Goal: Task Accomplishment & Management: Use online tool/utility

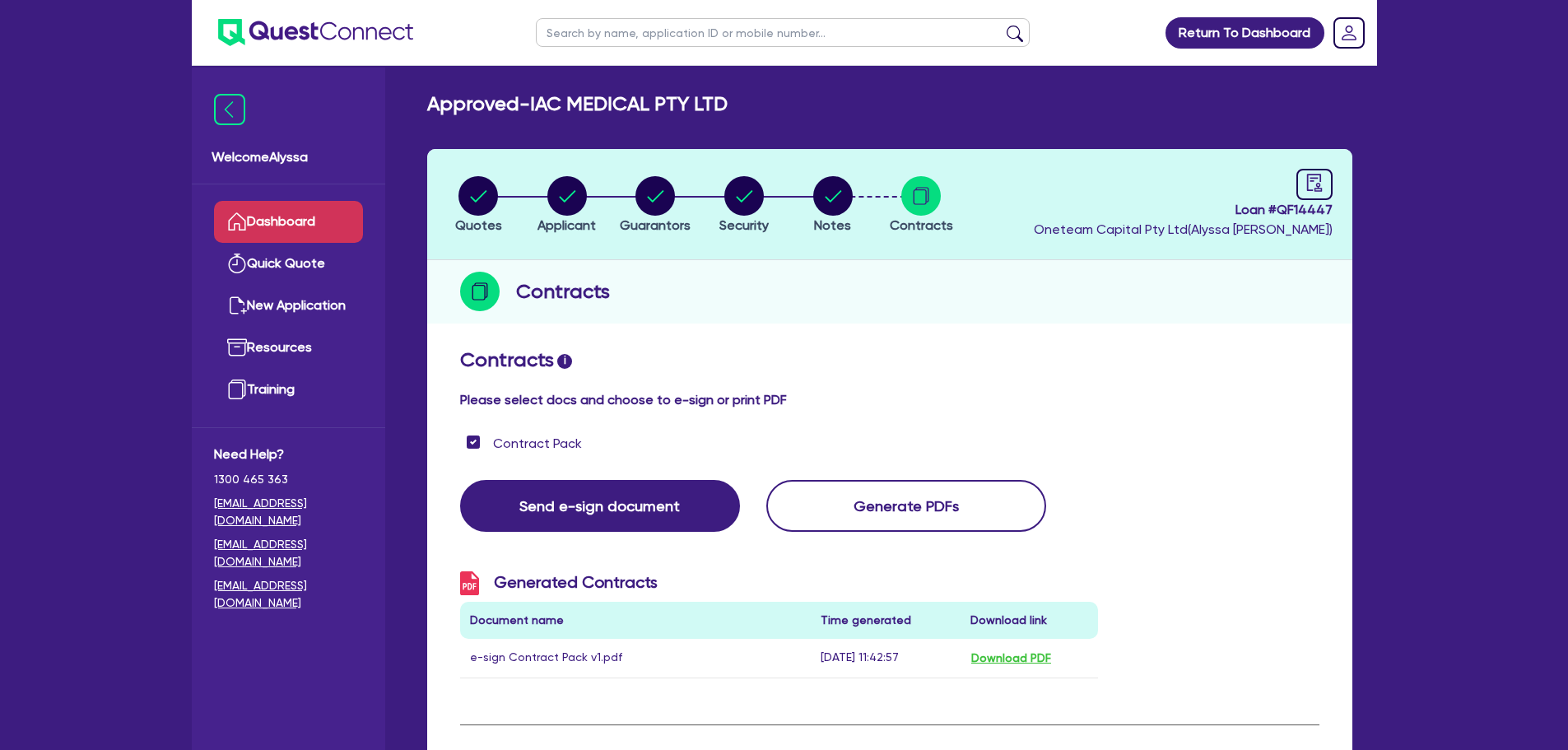
scroll to position [569, 0]
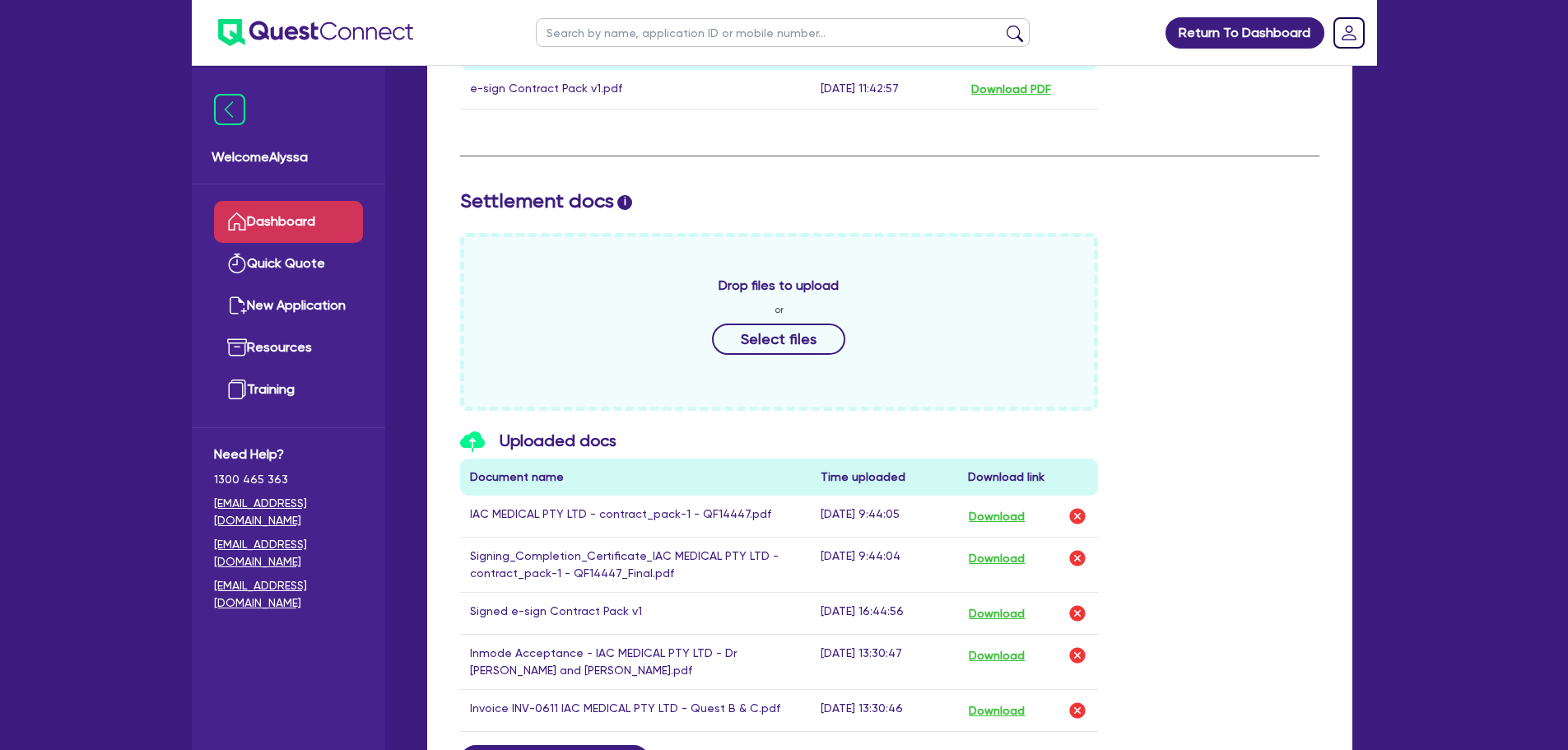
click at [277, 221] on link "Dashboard" at bounding box center [288, 221] width 149 height 42
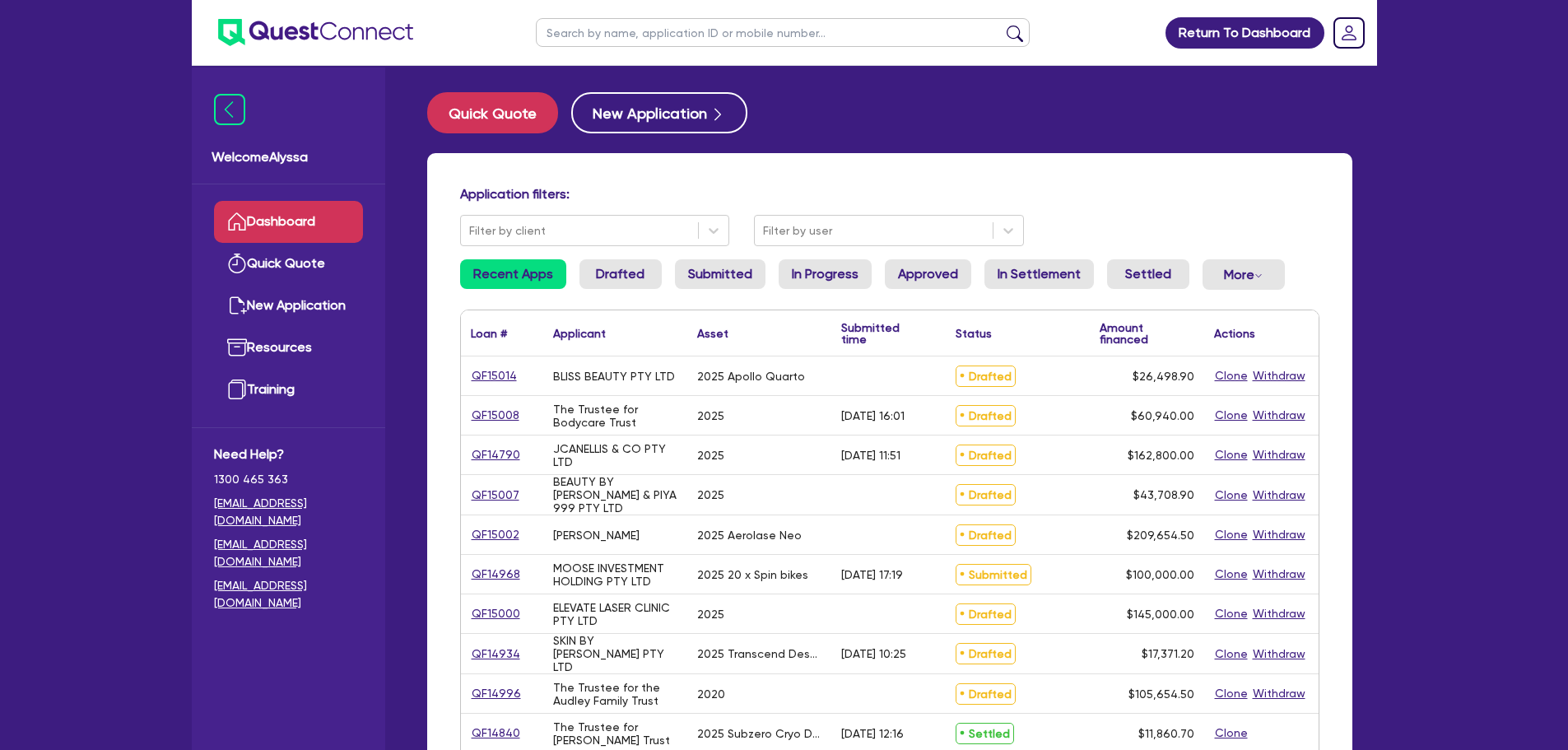
click at [585, 37] on input "text" at bounding box center [783, 32] width 493 height 29
type input "[PERSON_NAME]"
click at [1001, 25] on button "submit" at bounding box center [1014, 36] width 26 height 23
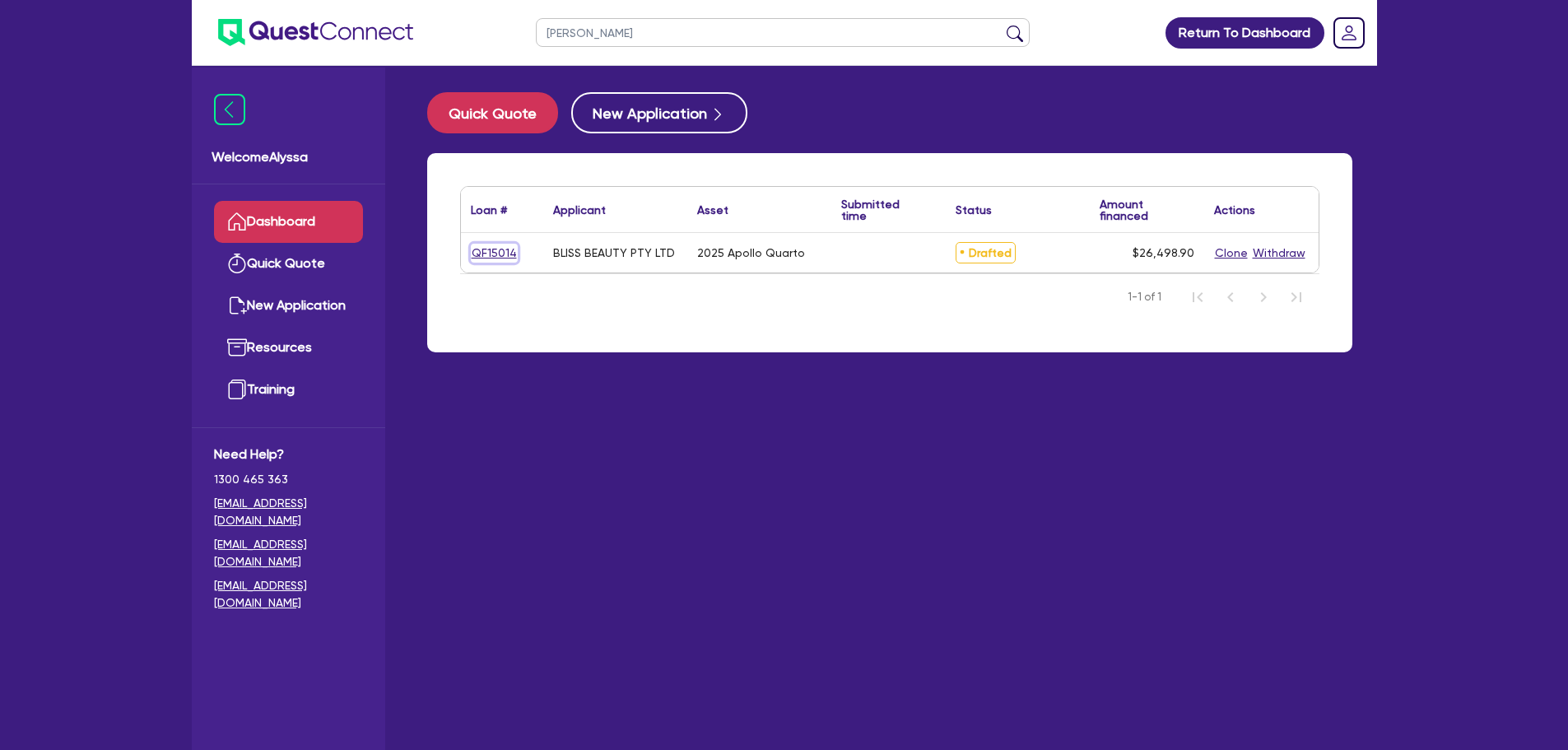
click at [506, 248] on link "QF15014" at bounding box center [493, 253] width 47 height 19
select select "TERTIARY_ASSETS"
select select "BEAUTY_EQUIPMENT"
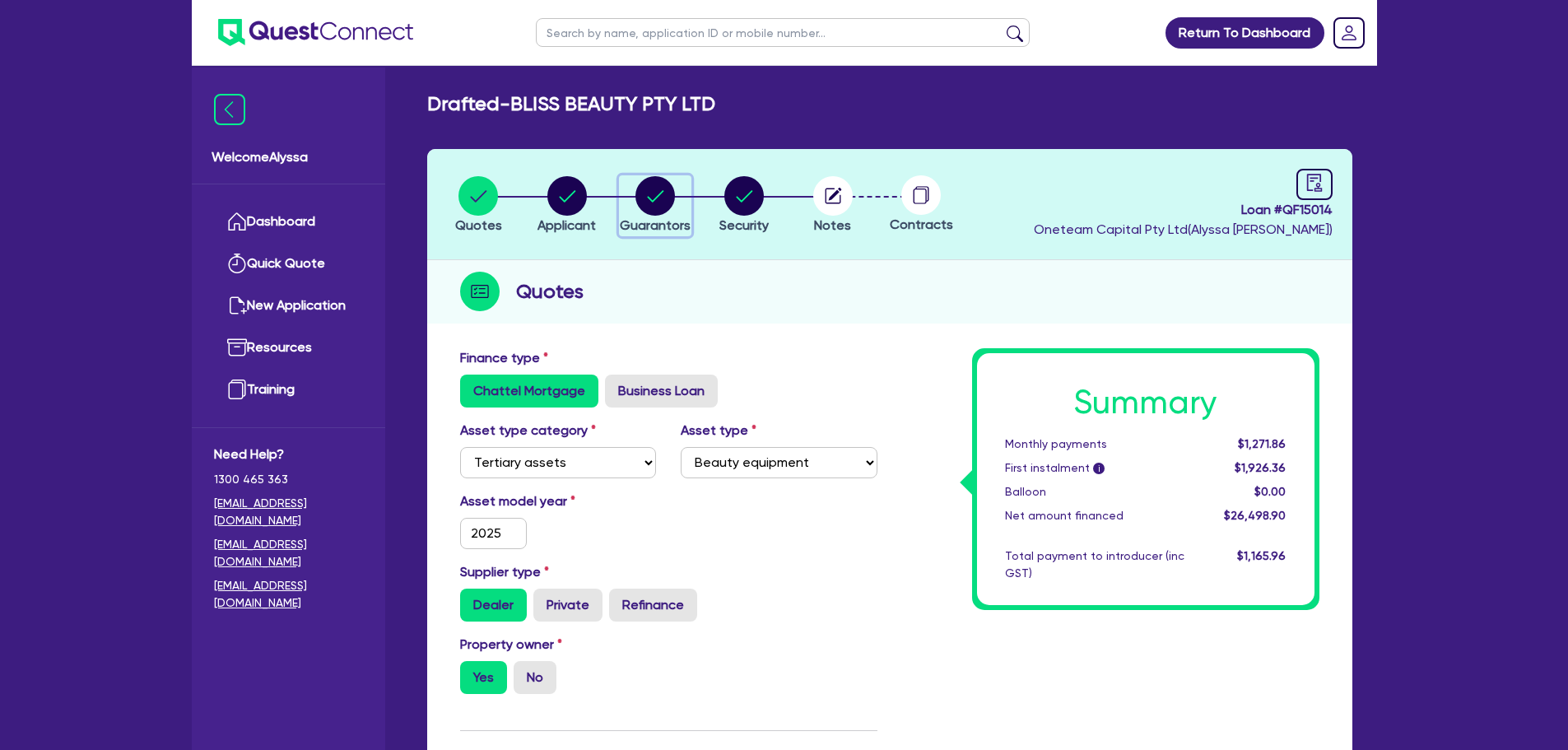
click at [650, 201] on circle "button" at bounding box center [655, 196] width 39 height 39
select select "MRS"
select select "[GEOGRAPHIC_DATA]"
select select "MARRIED"
select select "PROPERTY"
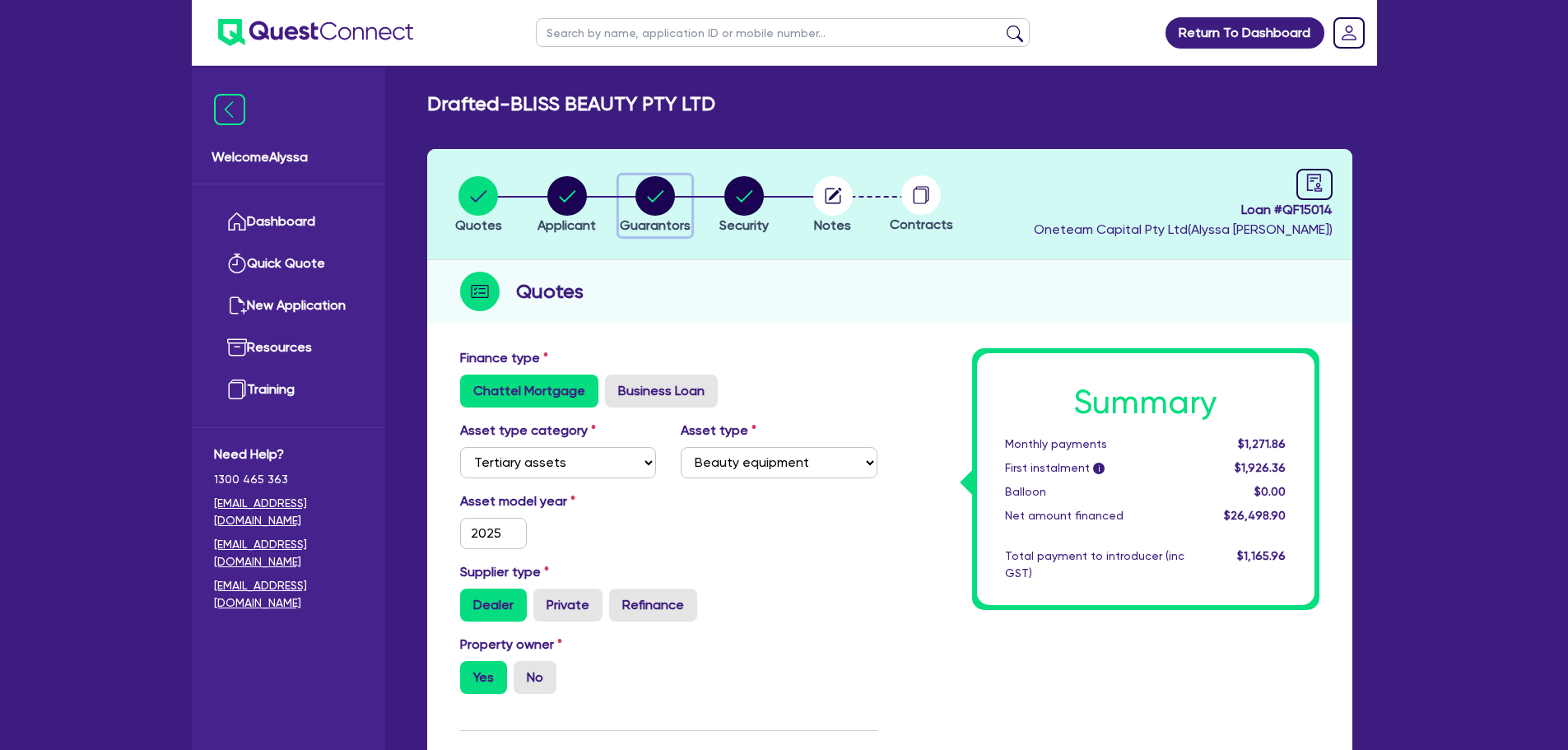
select select "INVESTMENT_PROPERTY"
select select "MORTGAGE"
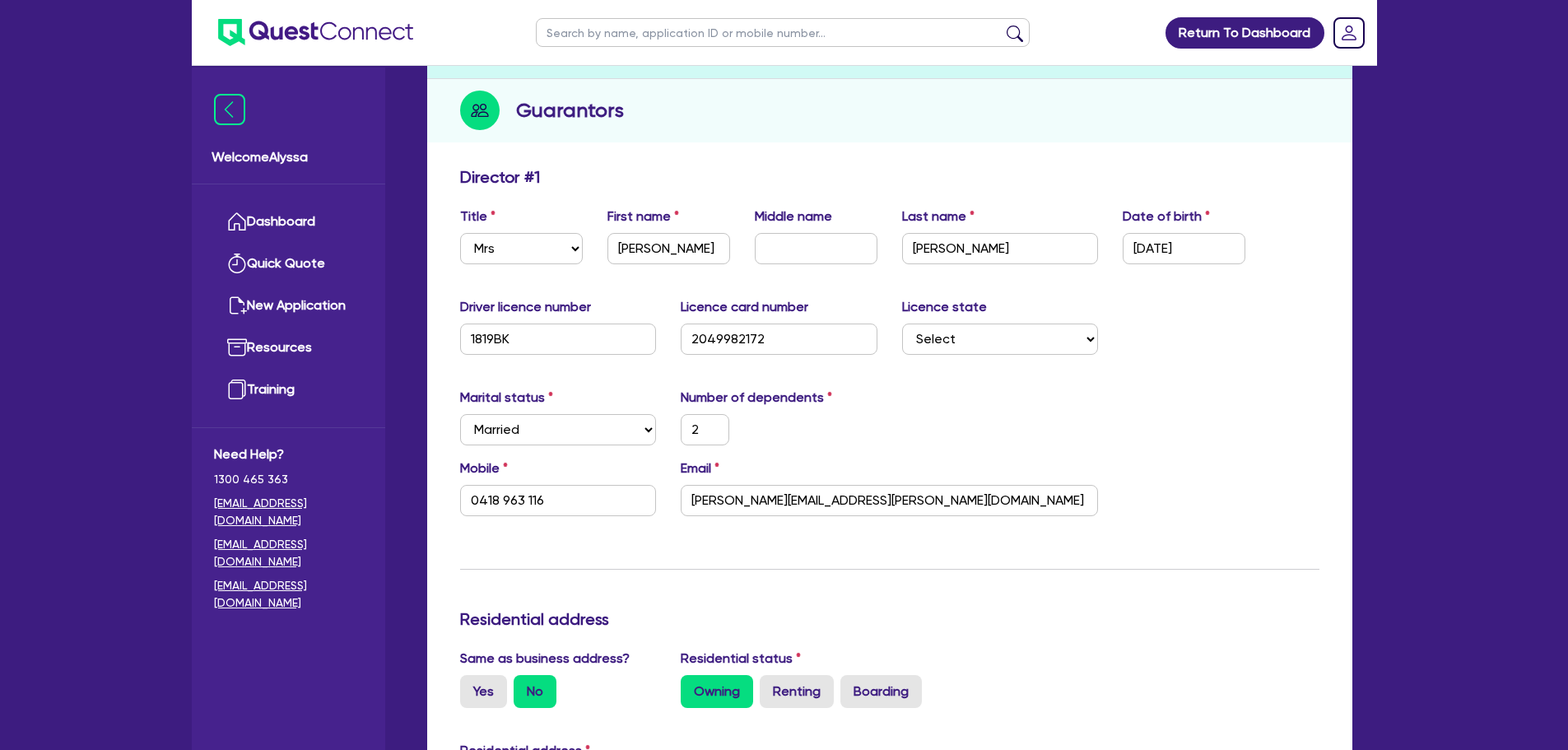
scroll to position [182, 0]
drag, startPoint x: 906, startPoint y: 488, endPoint x: 520, endPoint y: 485, distance: 386.0
click at [520, 485] on div "Mobile [PHONE_NUMBER] Email [PERSON_NAME][EMAIL_ADDRESS][PERSON_NAME][DOMAIN_NA…" at bounding box center [889, 493] width 884 height 71
type input "2"
type input "0418 963 116"
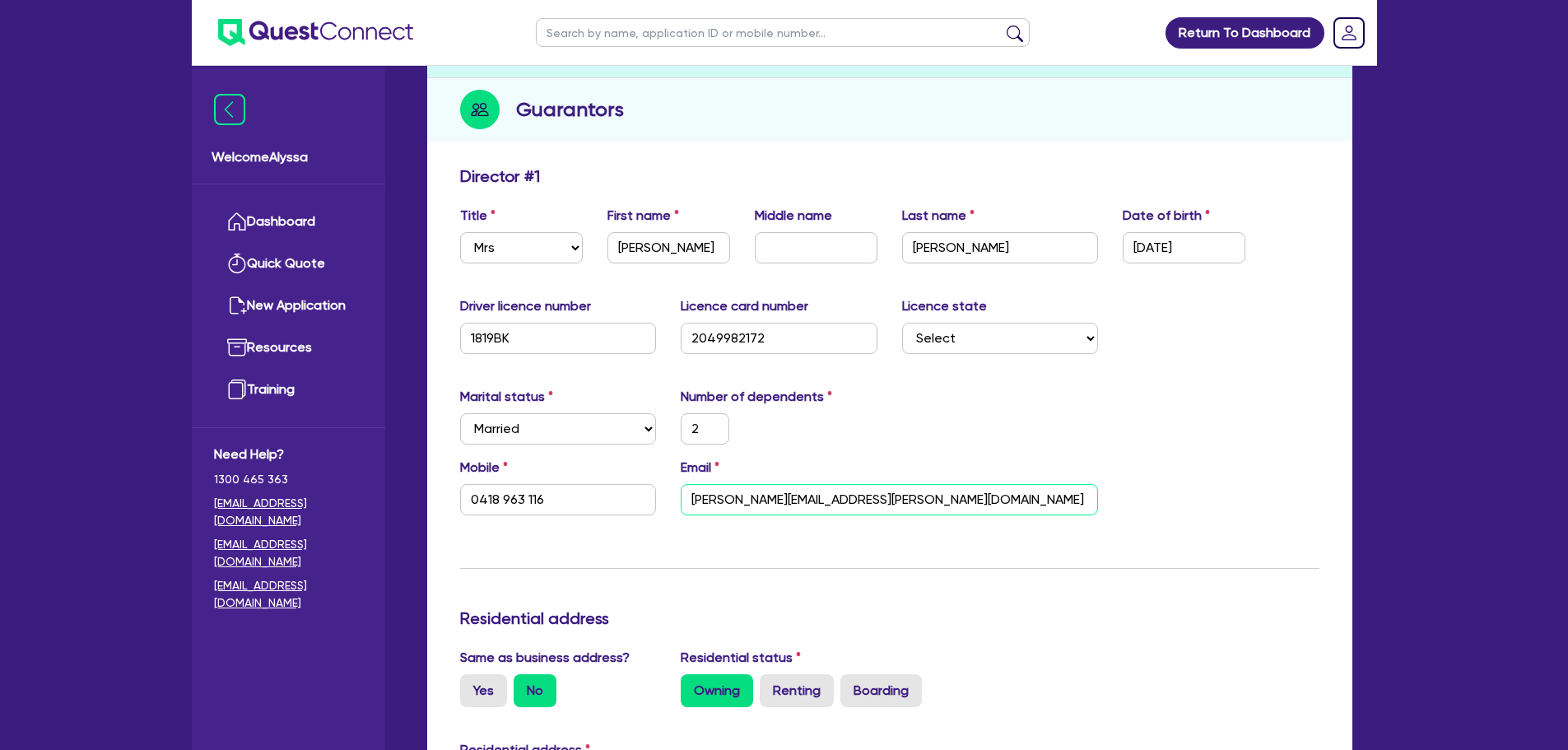
type input "i"
type input "2,200,000"
type input "825,000"
type input "555,000"
type input "3,400"
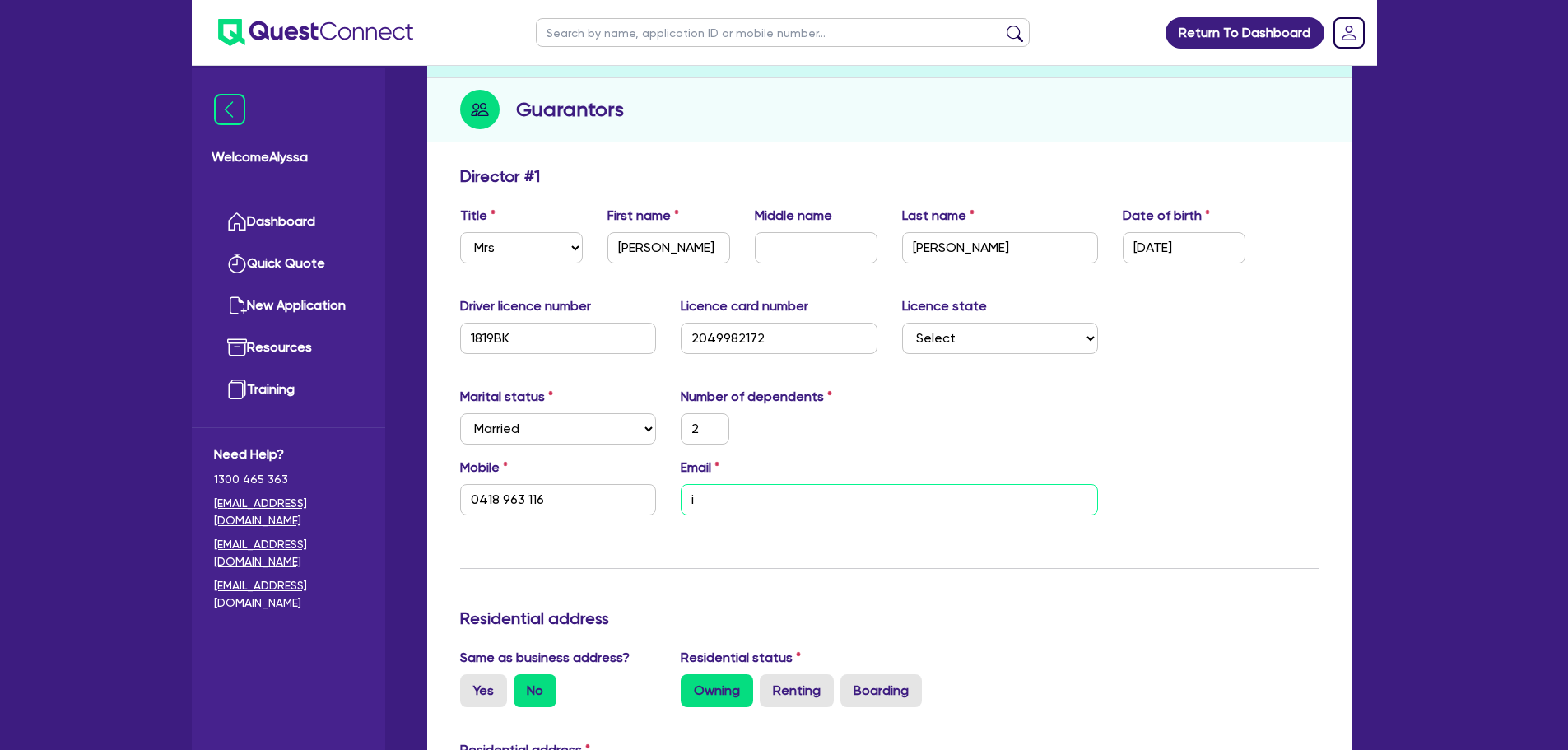
type input "2"
type input "0418 963 116"
type input "in"
type input "2,200,000"
type input "825,000"
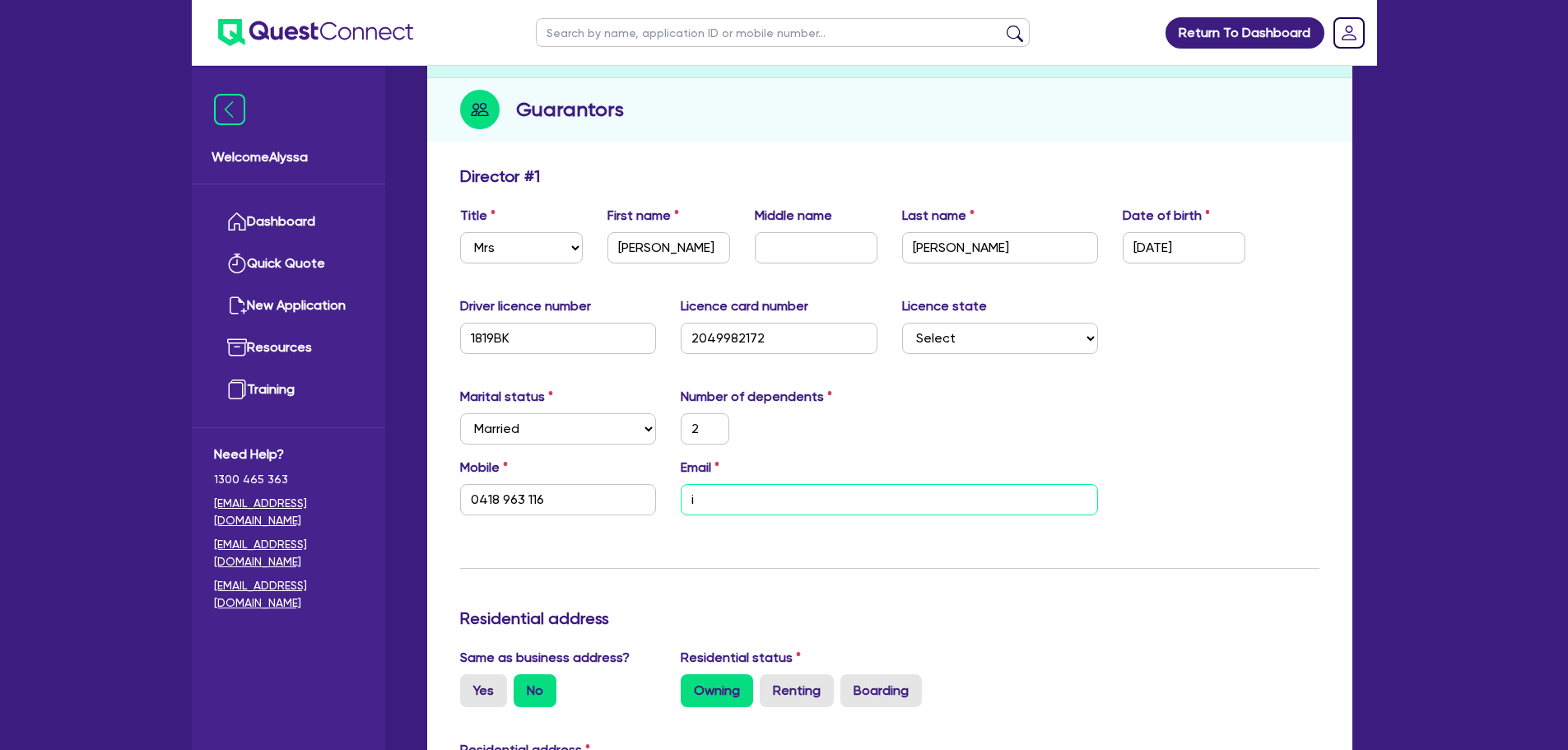
type input "555,000"
type input "3,400"
type input "2"
type input "0418 963 116"
type input "inf"
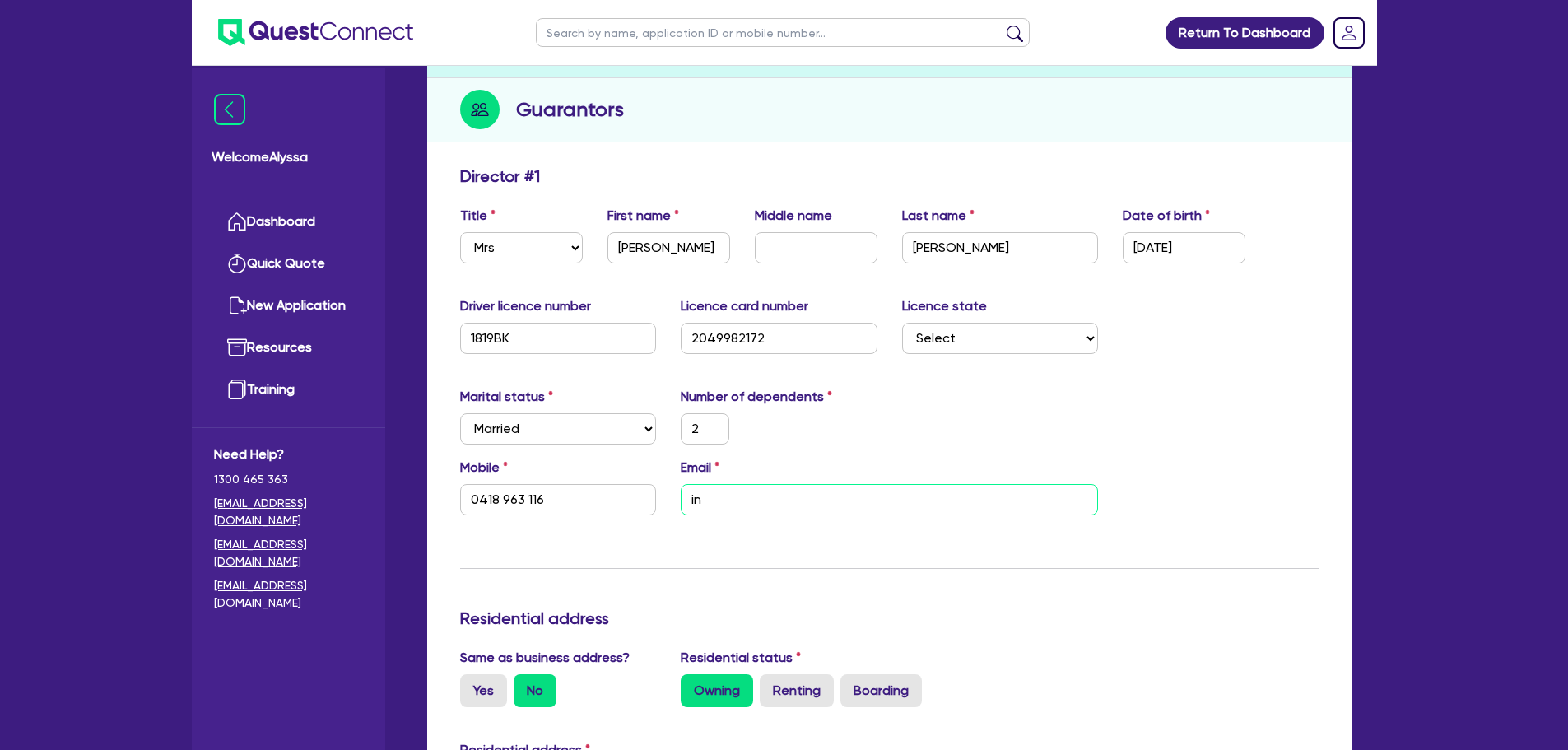
type input "2,200,000"
type input "825,000"
type input "555,000"
type input "3,400"
type input "2"
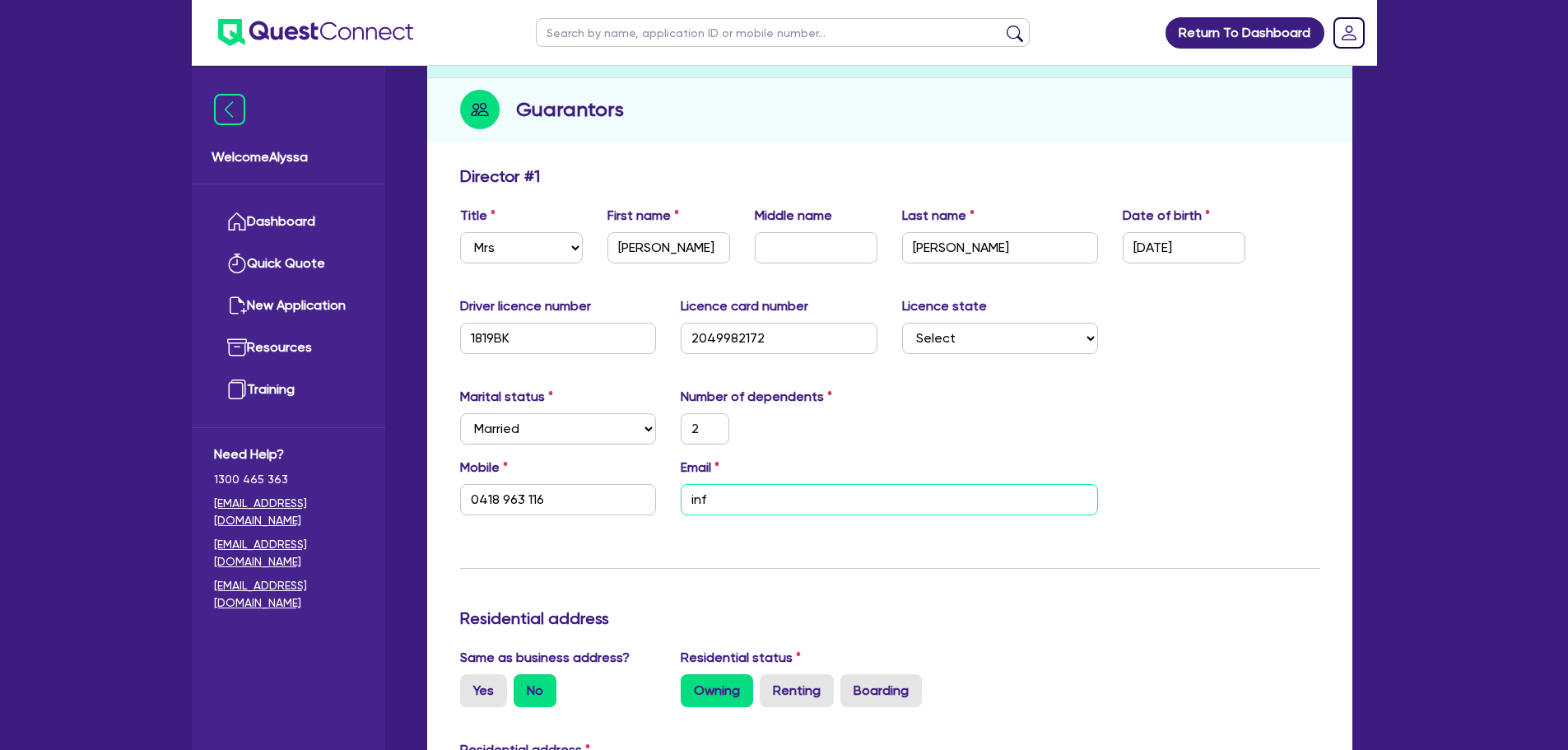
type input "0418 963 116"
type input "info"
type input "2,200,000"
type input "825,000"
type input "555,000"
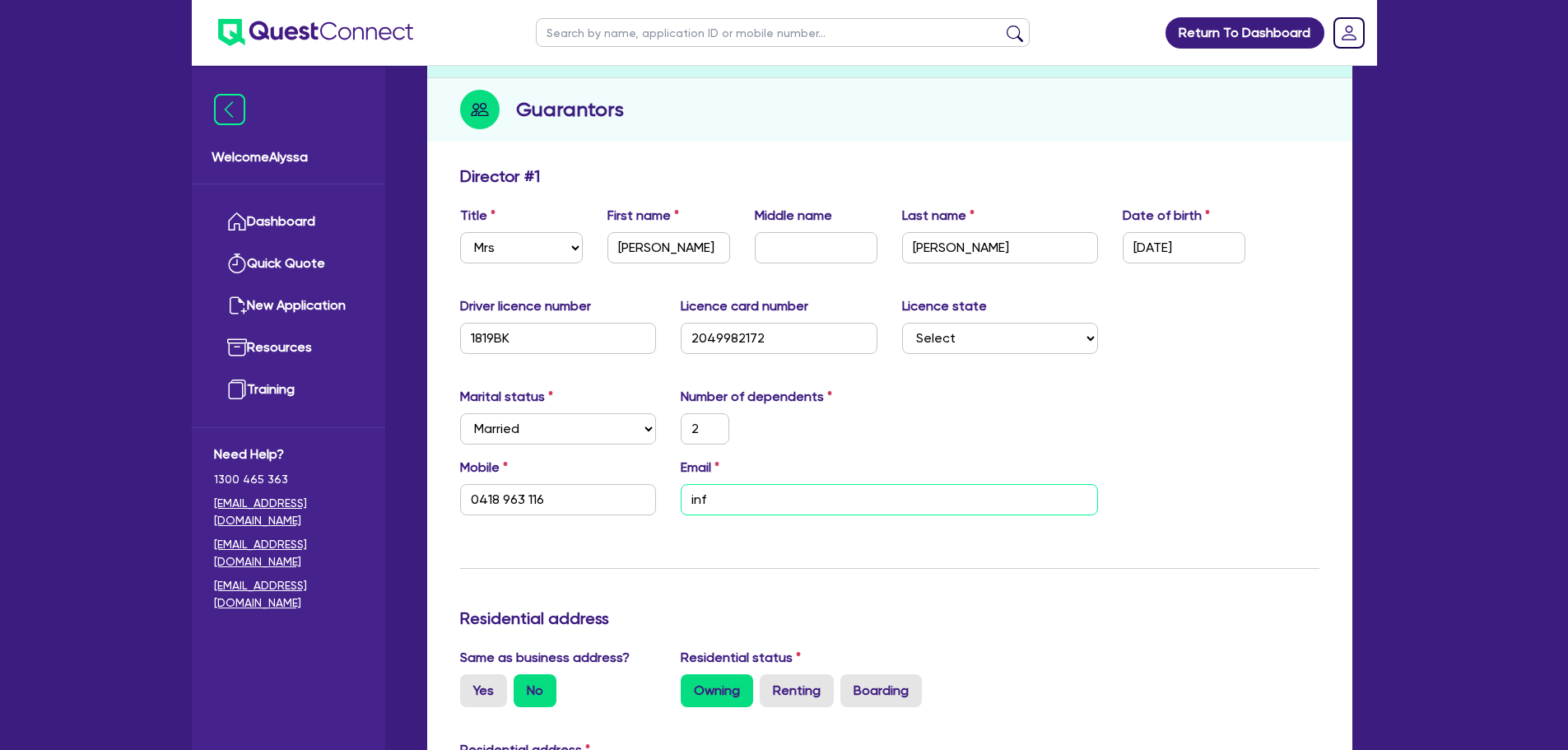
type input "3,400"
type input "2"
type input "0418 963 116"
type input "info@"
type input "2,200,000"
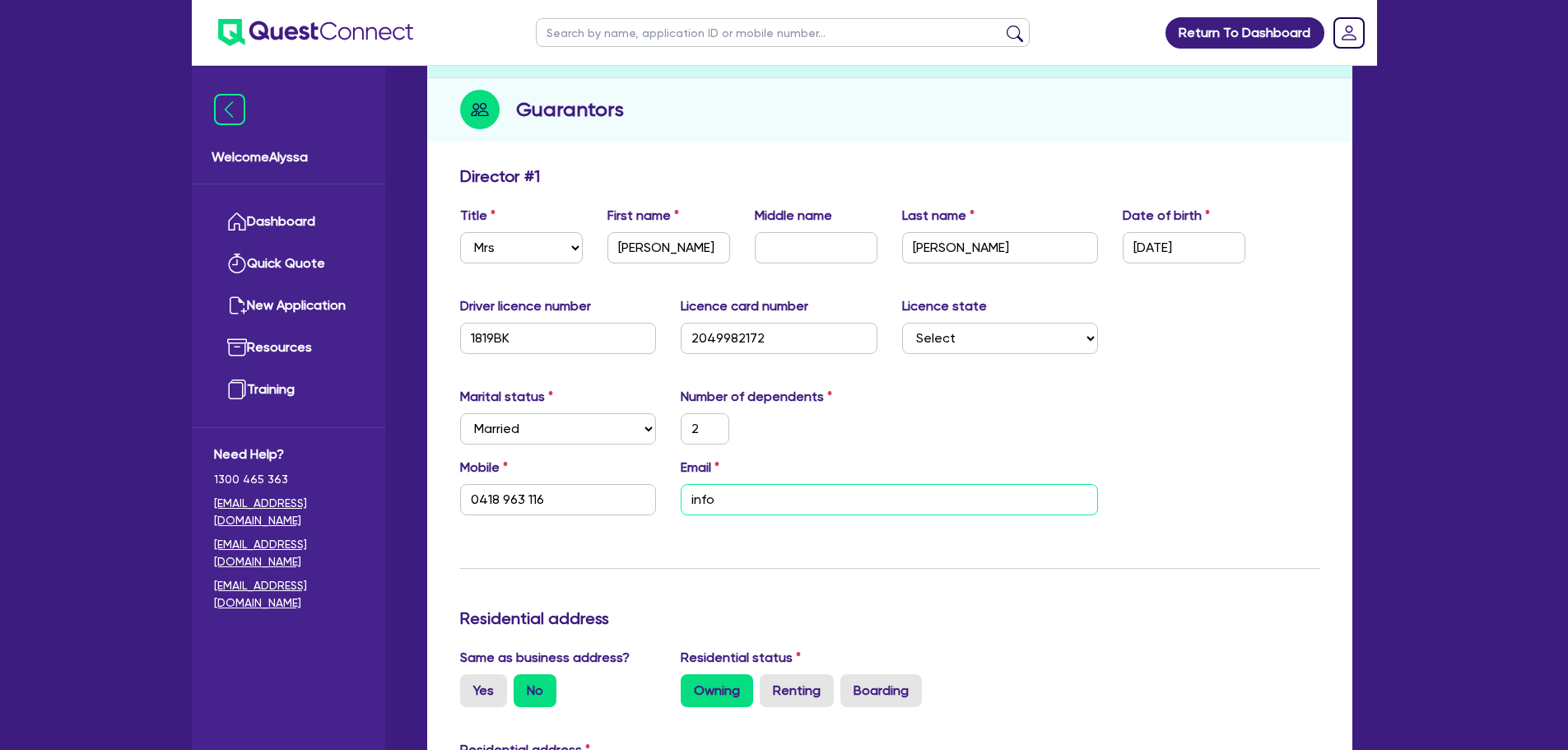
type input "825,000"
type input "555,000"
type input "3,400"
type input "2"
type input "0418 963 116"
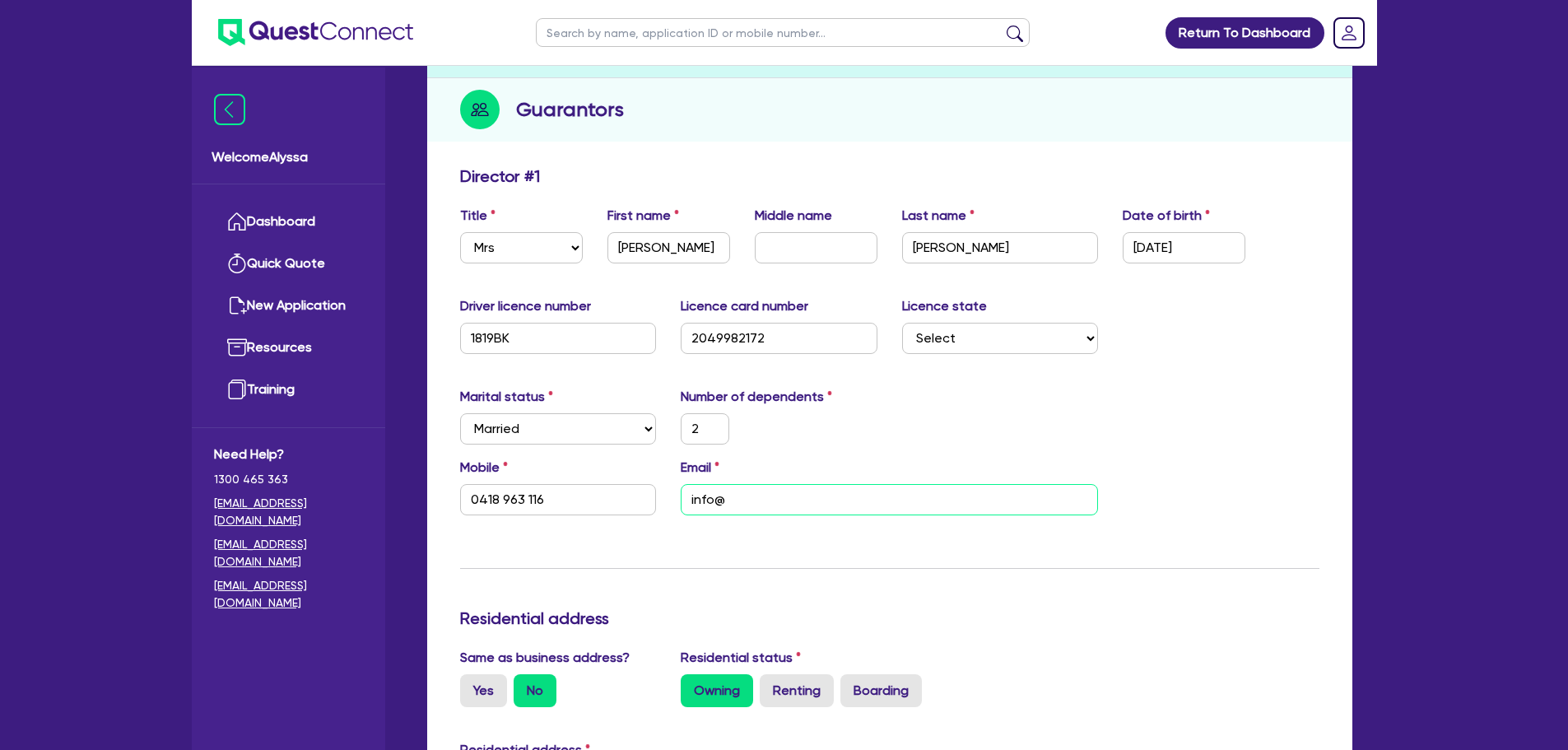
type input "info@b"
type input "2,200,000"
type input "825,000"
type input "555,000"
type input "3,400"
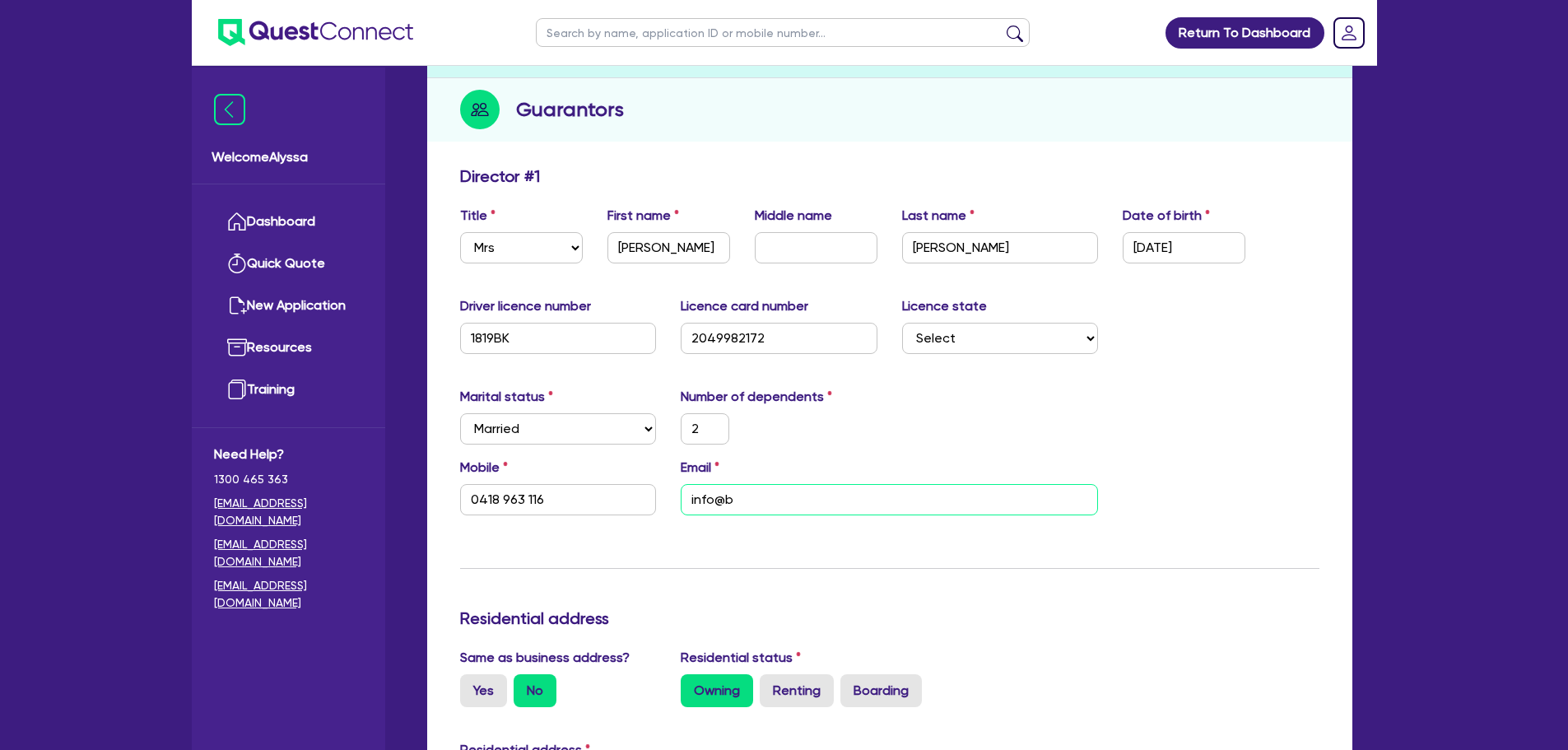
type input "2"
type input "0418 963 116"
type input "info@bl"
type input "2,200,000"
type input "825,000"
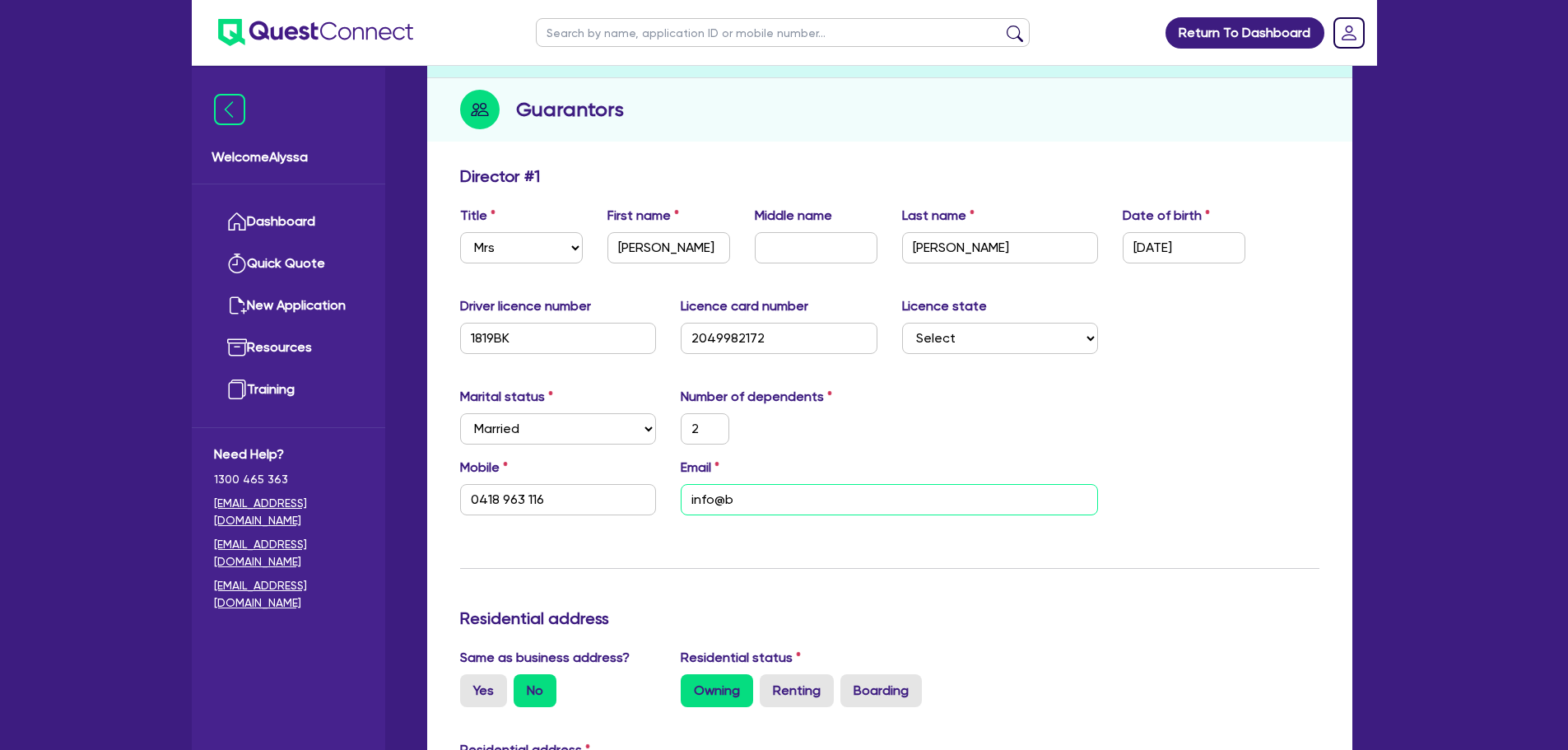
type input "555,000"
type input "3,400"
type input "2"
type input "0418 963 116"
type input "info@bli"
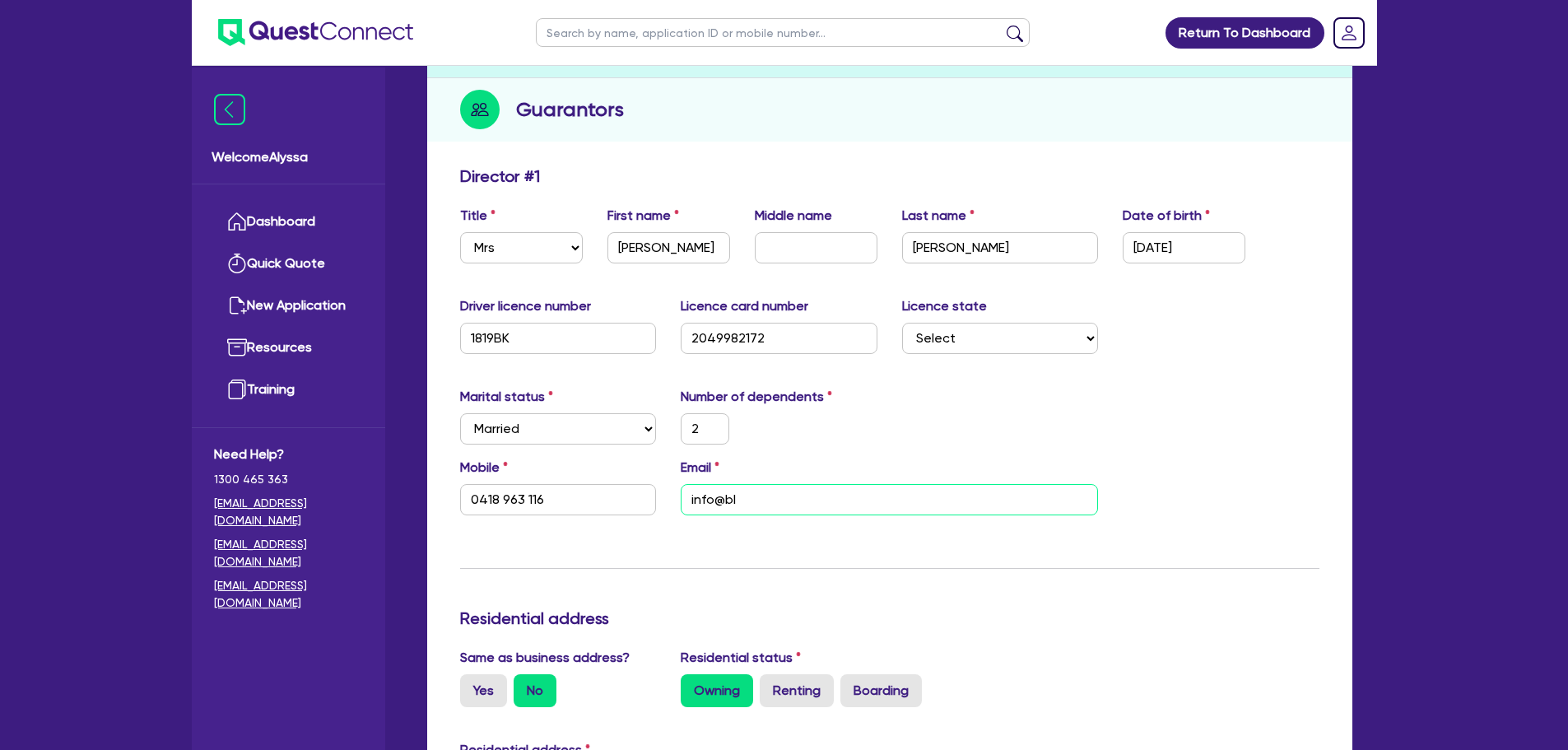
type input "2,200,000"
type input "825,000"
type input "555,000"
type input "3,400"
type input "2"
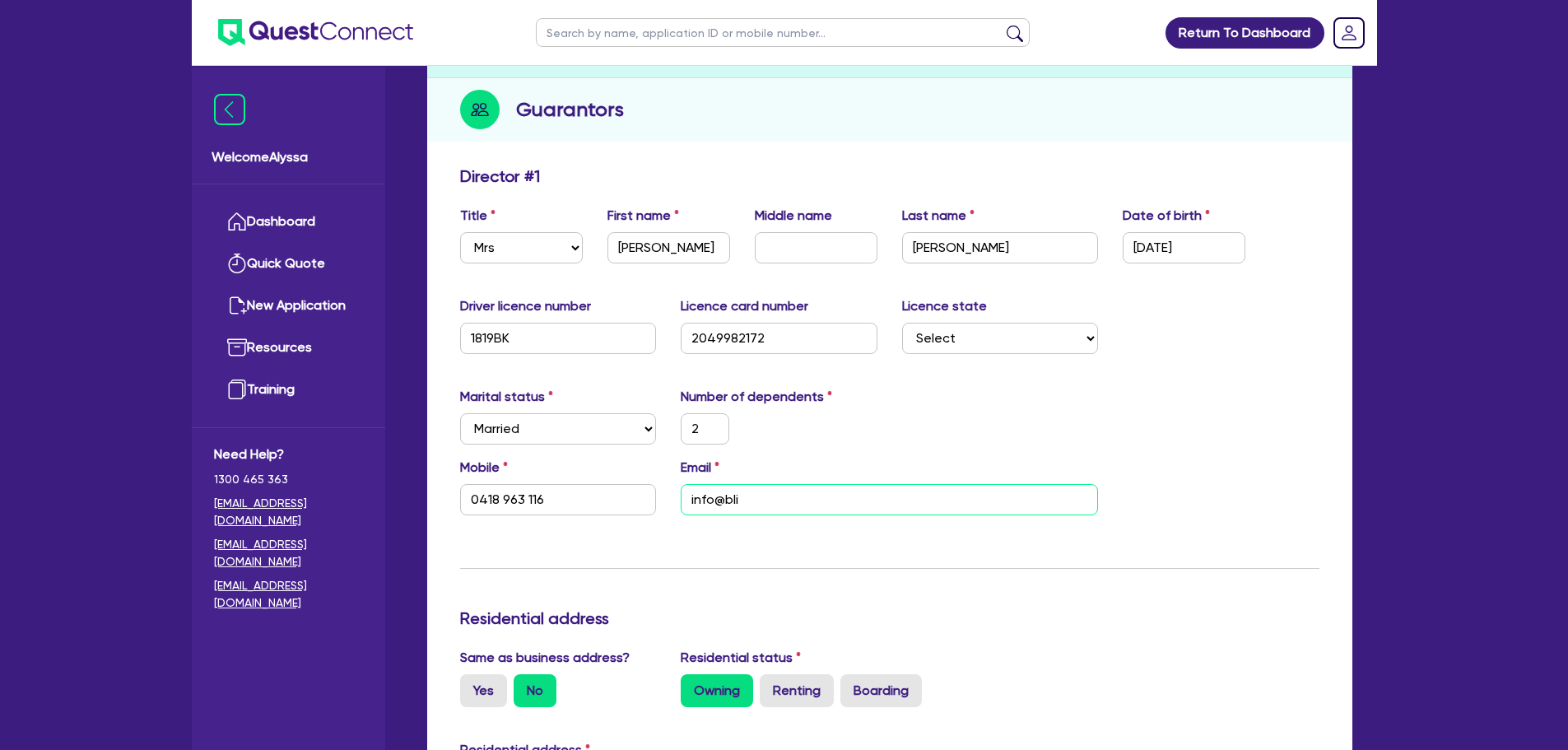
type input "0418 963 116"
type input "info@blis"
type input "2,200,000"
type input "825,000"
type input "555,000"
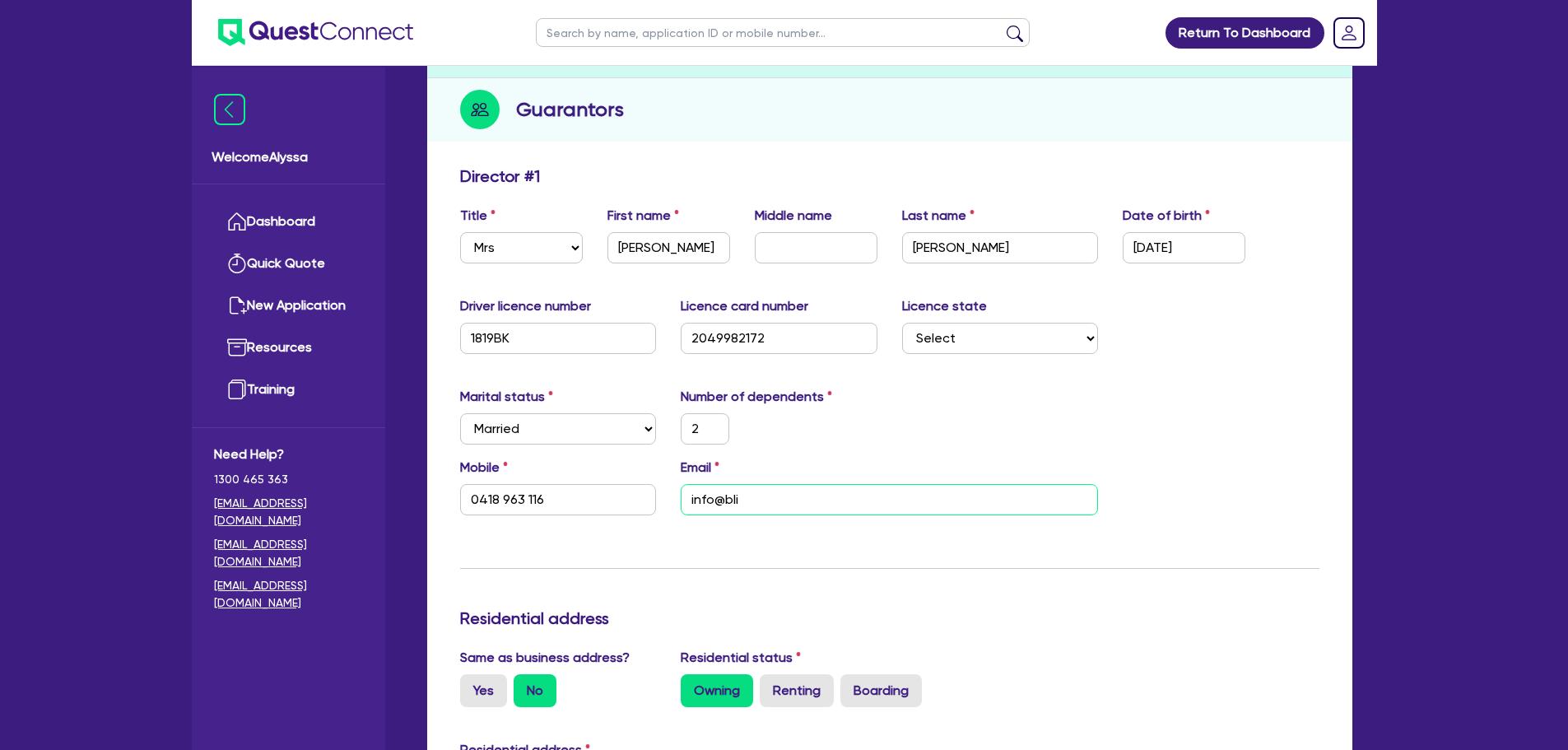
type input "3,400"
type input "2"
type input "0418 963 116"
type input "info@bliss"
type input "2,200,000"
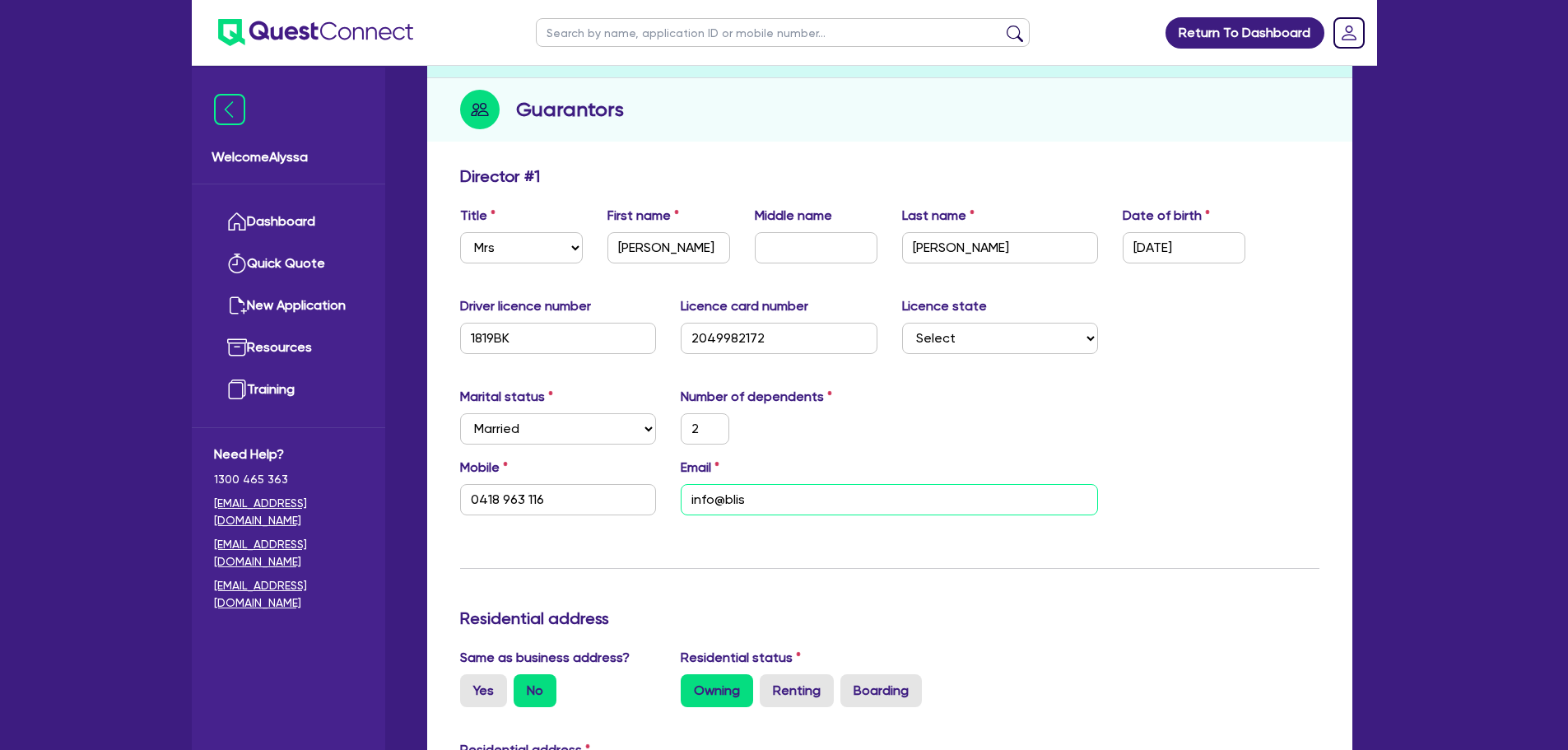
type input "825,000"
type input "555,000"
type input "3,400"
type input "2"
type input "0418 963 116"
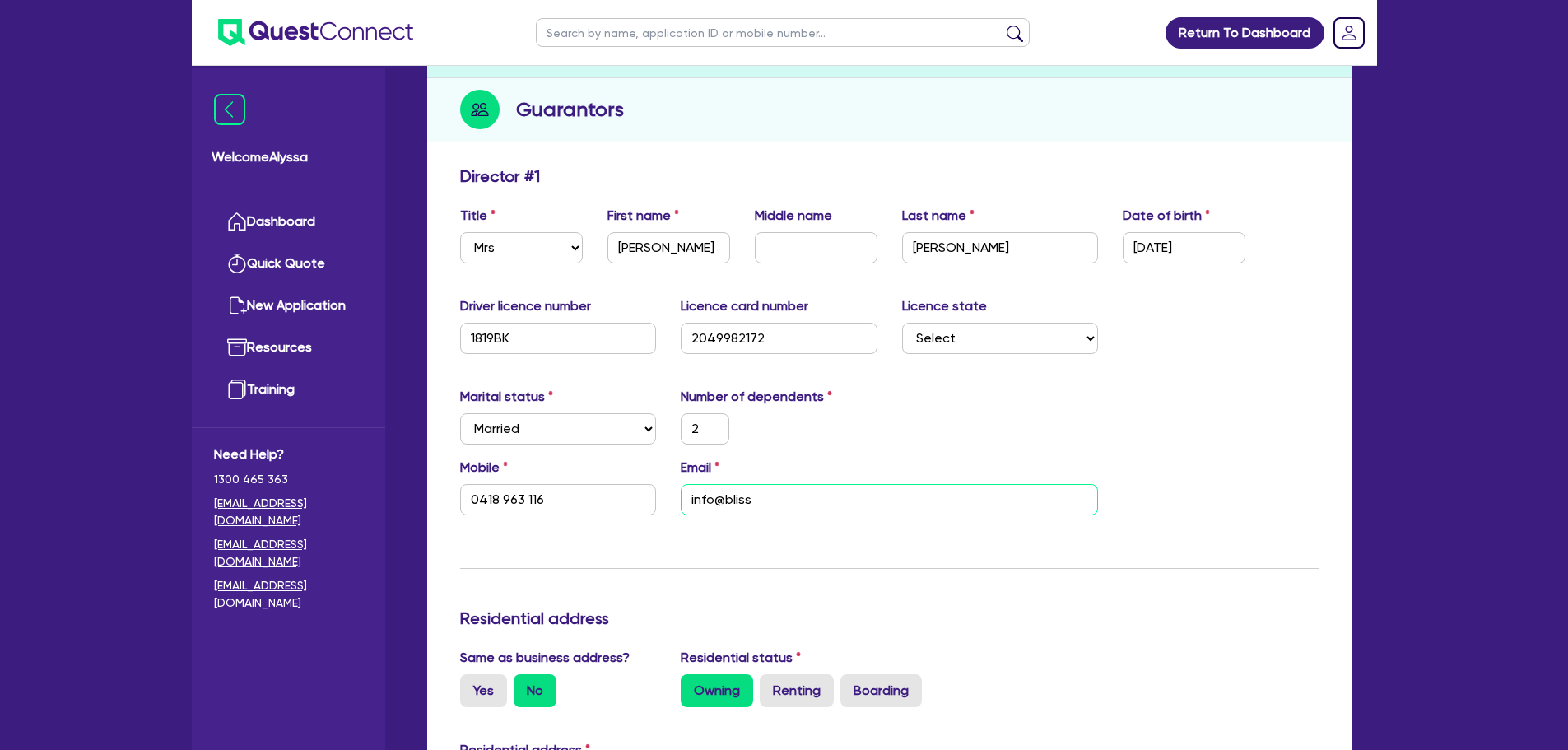
type input "info@blissd"
type input "2,200,000"
type input "825,000"
type input "555,000"
type input "3,400"
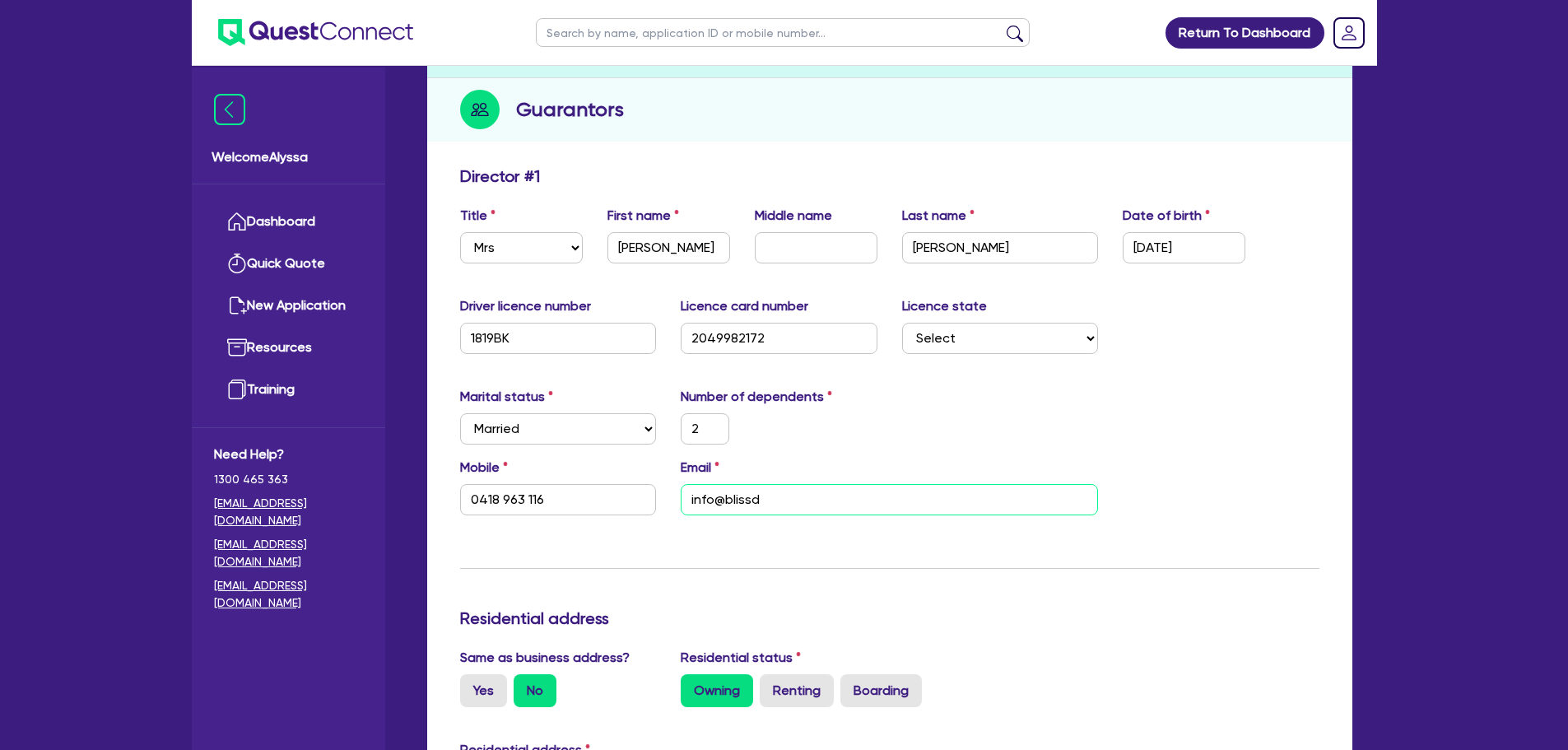
type input "2"
type input "0418 963 116"
type input "info@blissda"
type input "2,200,000"
type input "825,000"
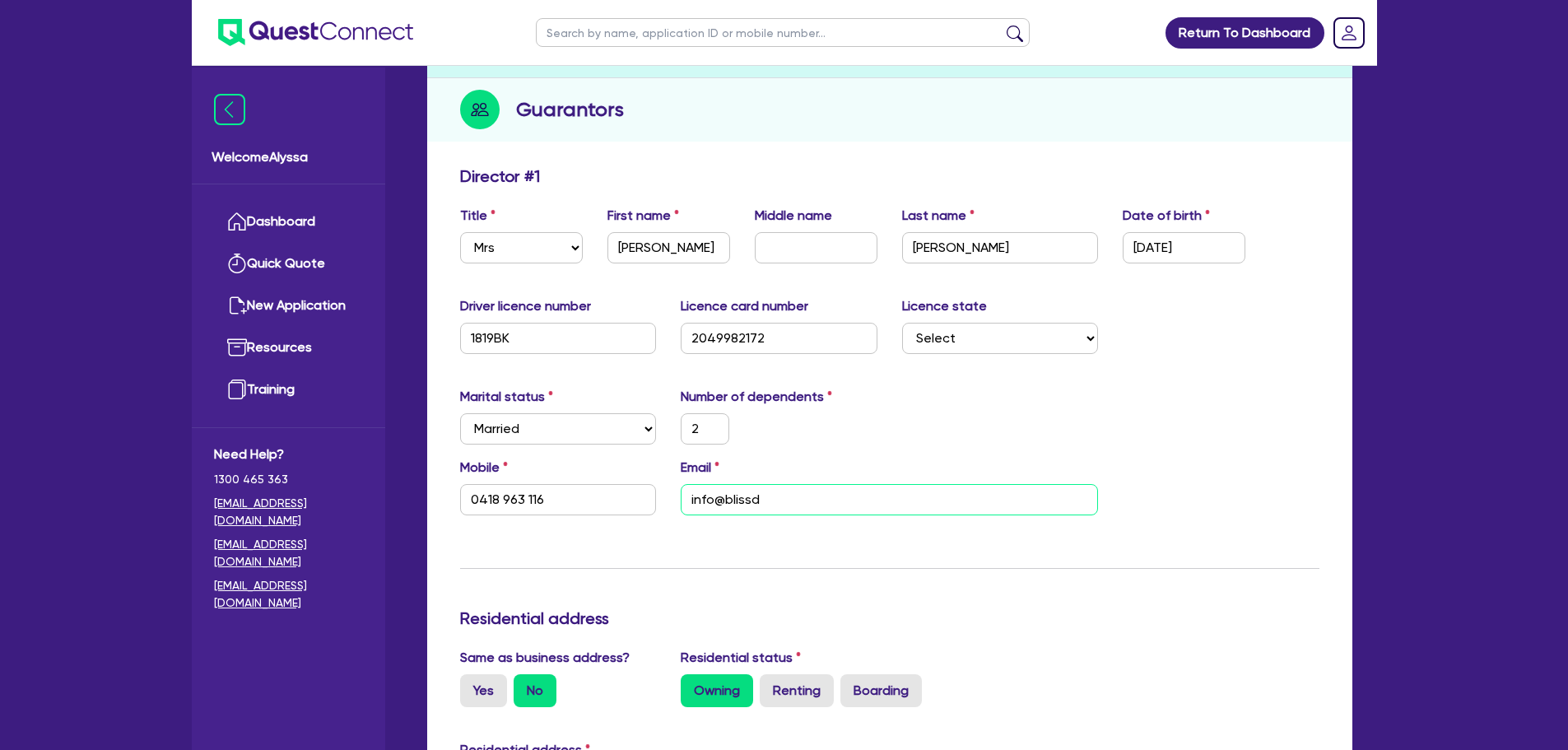
type input "555,000"
type input "3,400"
type input "2"
type input "0418 963 116"
type input "info@blissday"
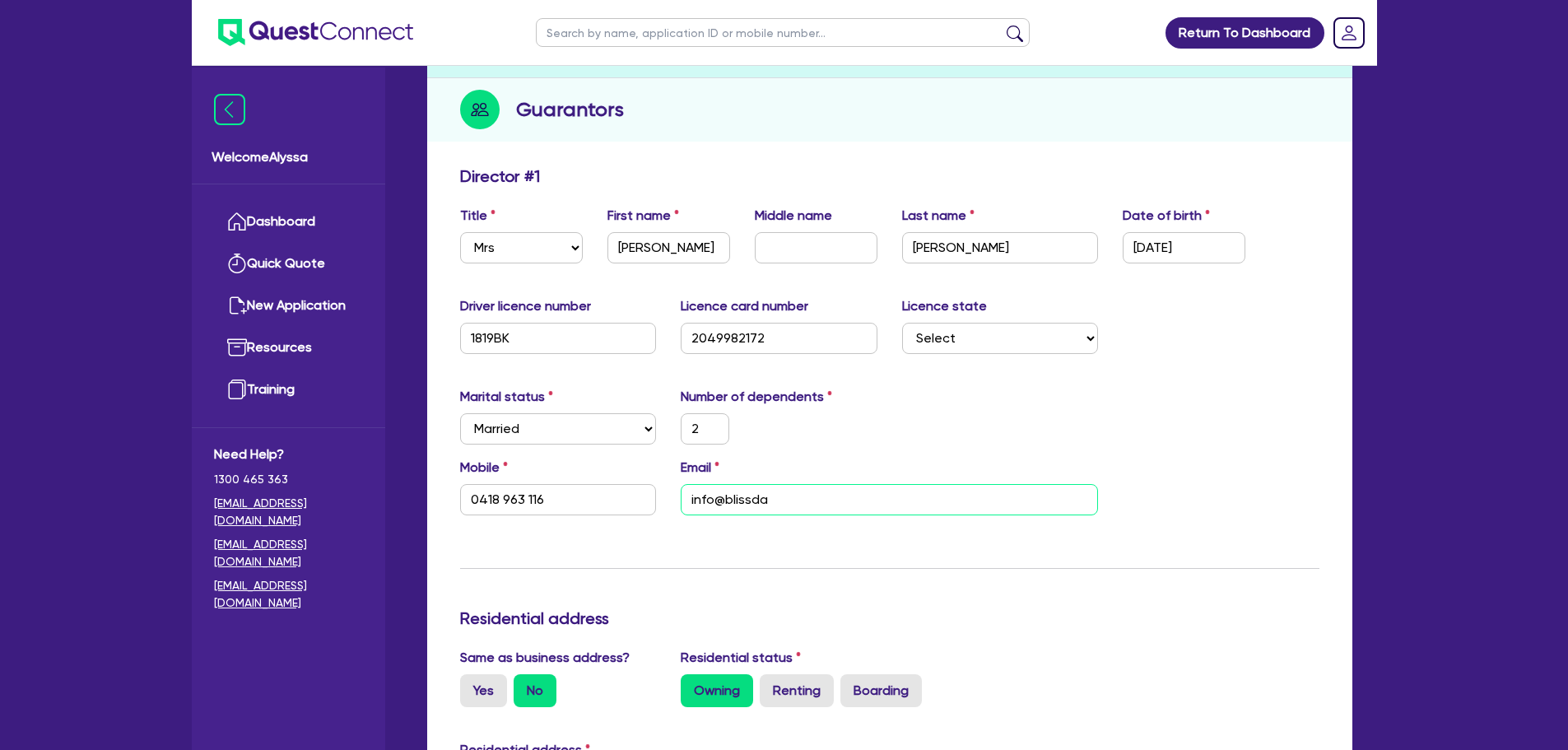
type input "2,200,000"
type input "825,000"
type input "555,000"
type input "3,400"
type input "2"
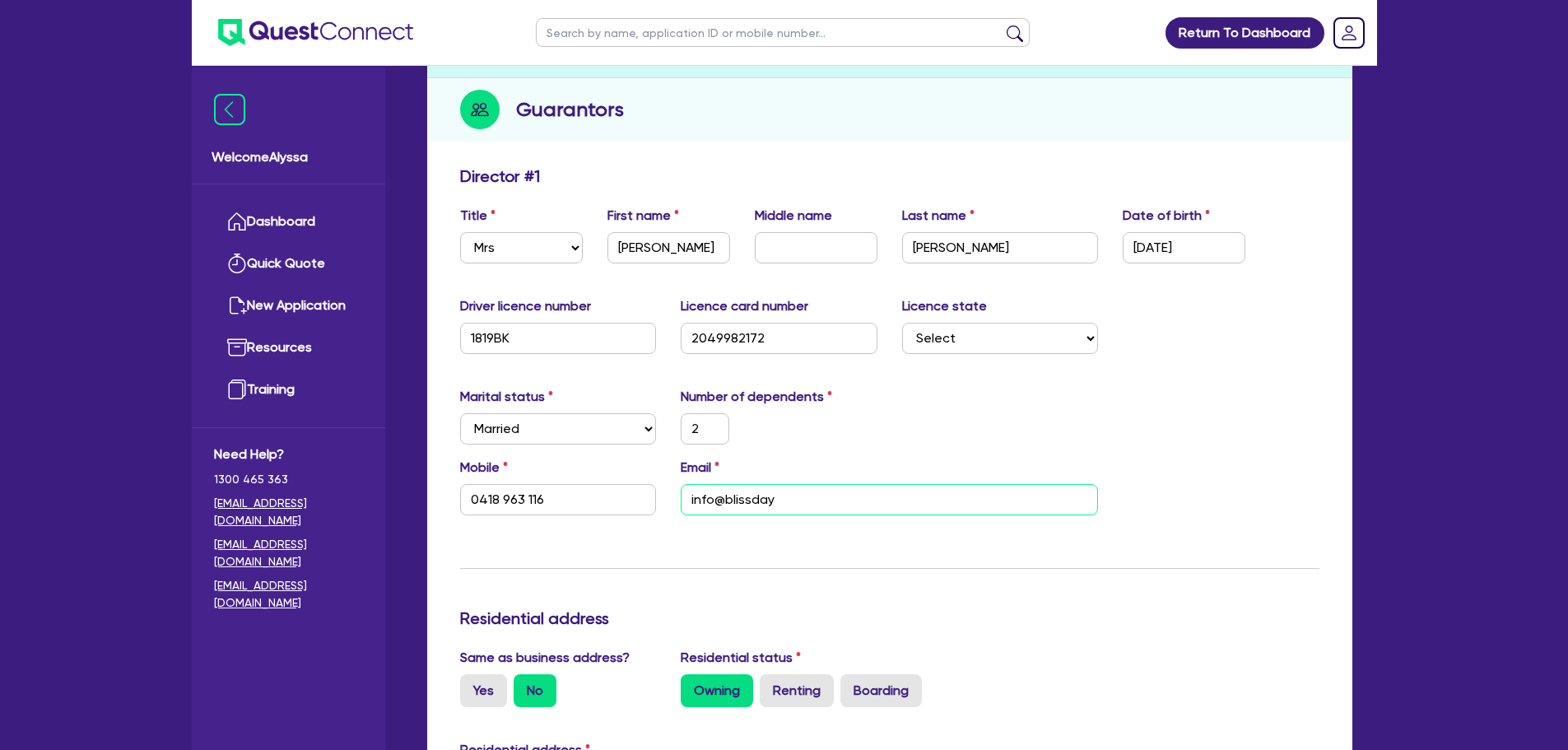
type input "0418 963 116"
type input "info@blissdays"
type input "2,200,000"
type input "825,000"
type input "555,000"
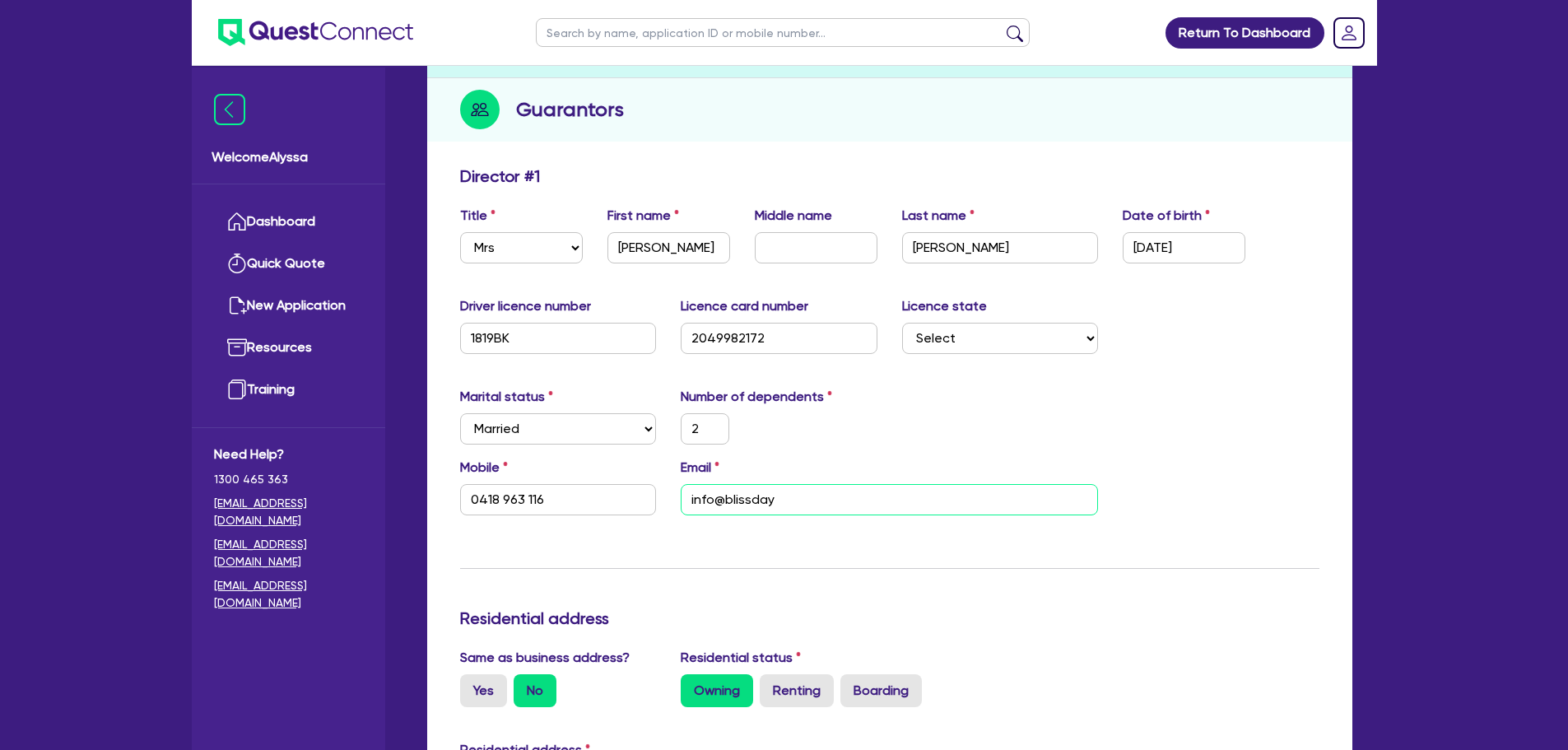
type input "3,400"
type input "2"
type input "0418 963 116"
type input "info@blissdaysp"
type input "2,200,000"
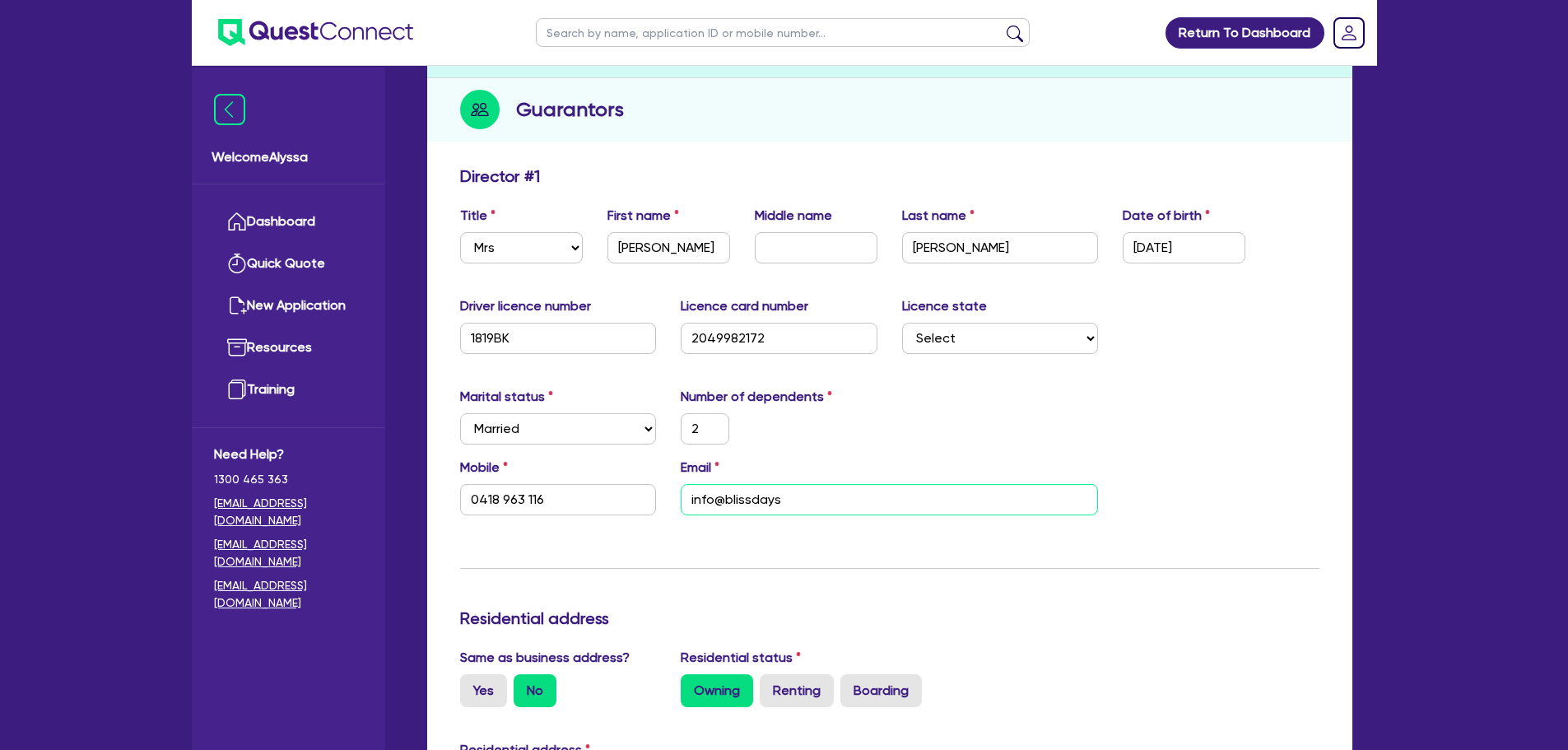
type input "825,000"
type input "555,000"
type input "3,400"
type input "2"
type input "0418 963 116"
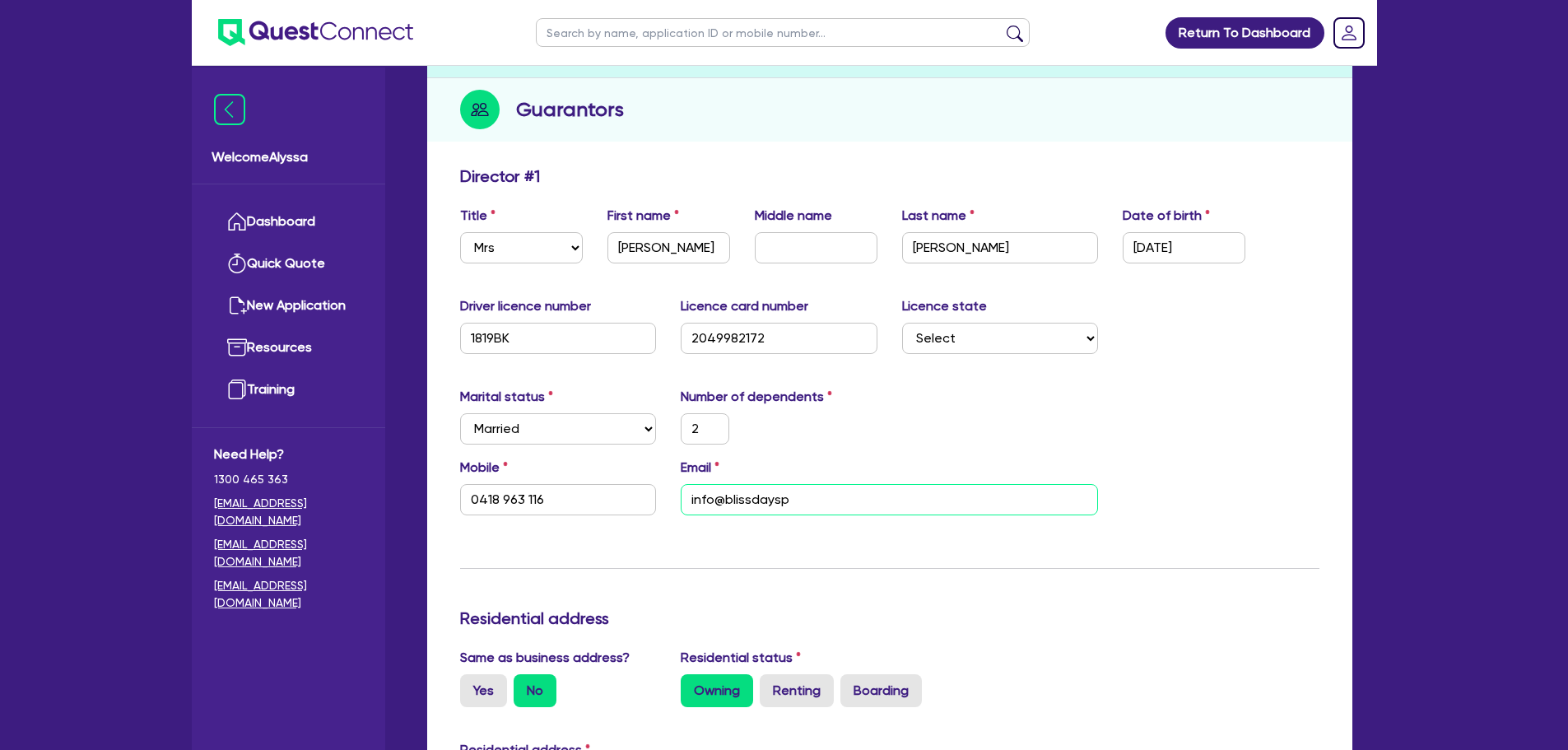
type input "info@blissdayspa"
type input "2,200,000"
type input "825,000"
type input "555,000"
type input "3,400"
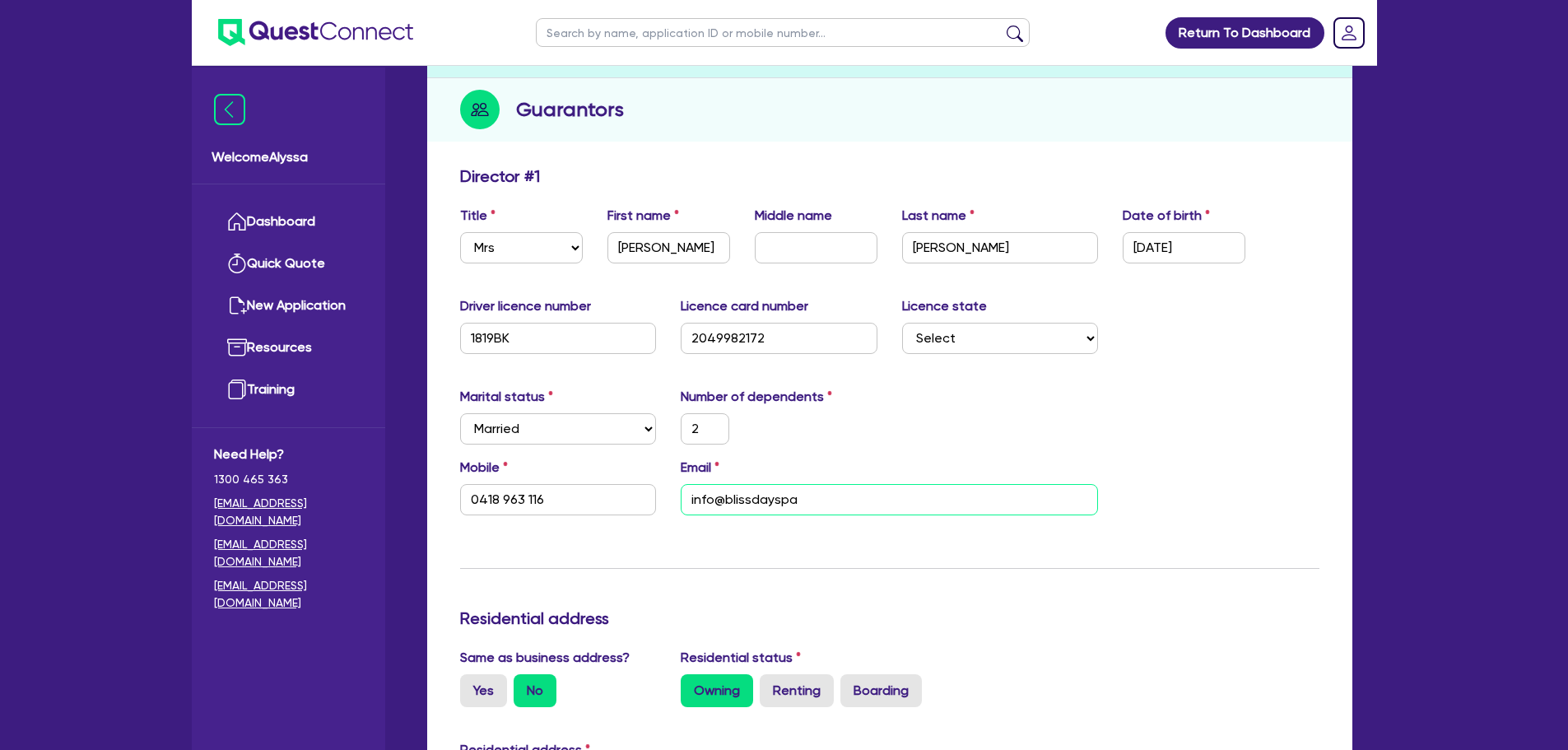
type input "2"
type input "0418 963 116"
type input "info@blissdayspa."
type input "2,200,000"
type input "825,000"
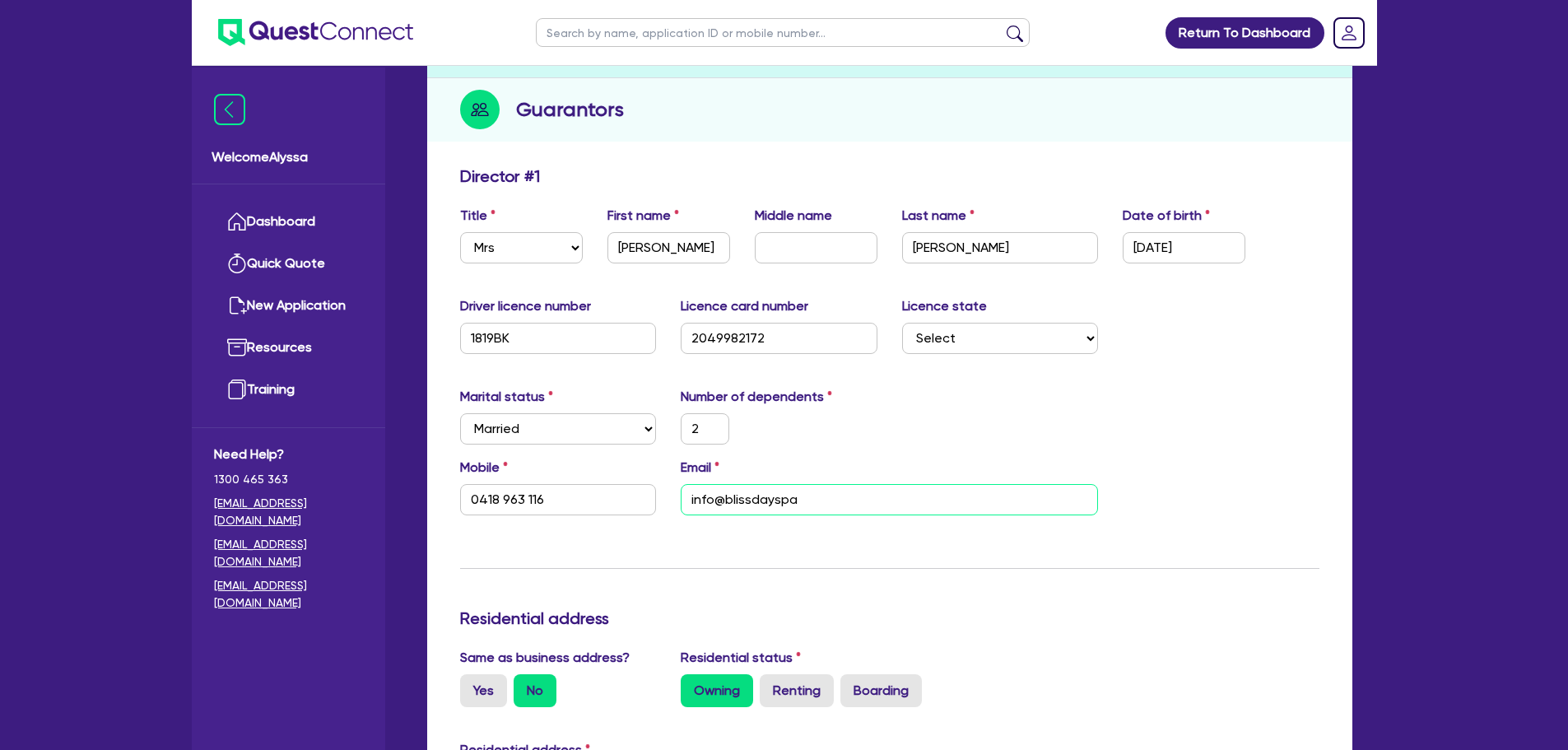
type input "555,000"
type input "3,400"
type input "2"
type input "0418 963 116"
type input "info@blissdayspa.c"
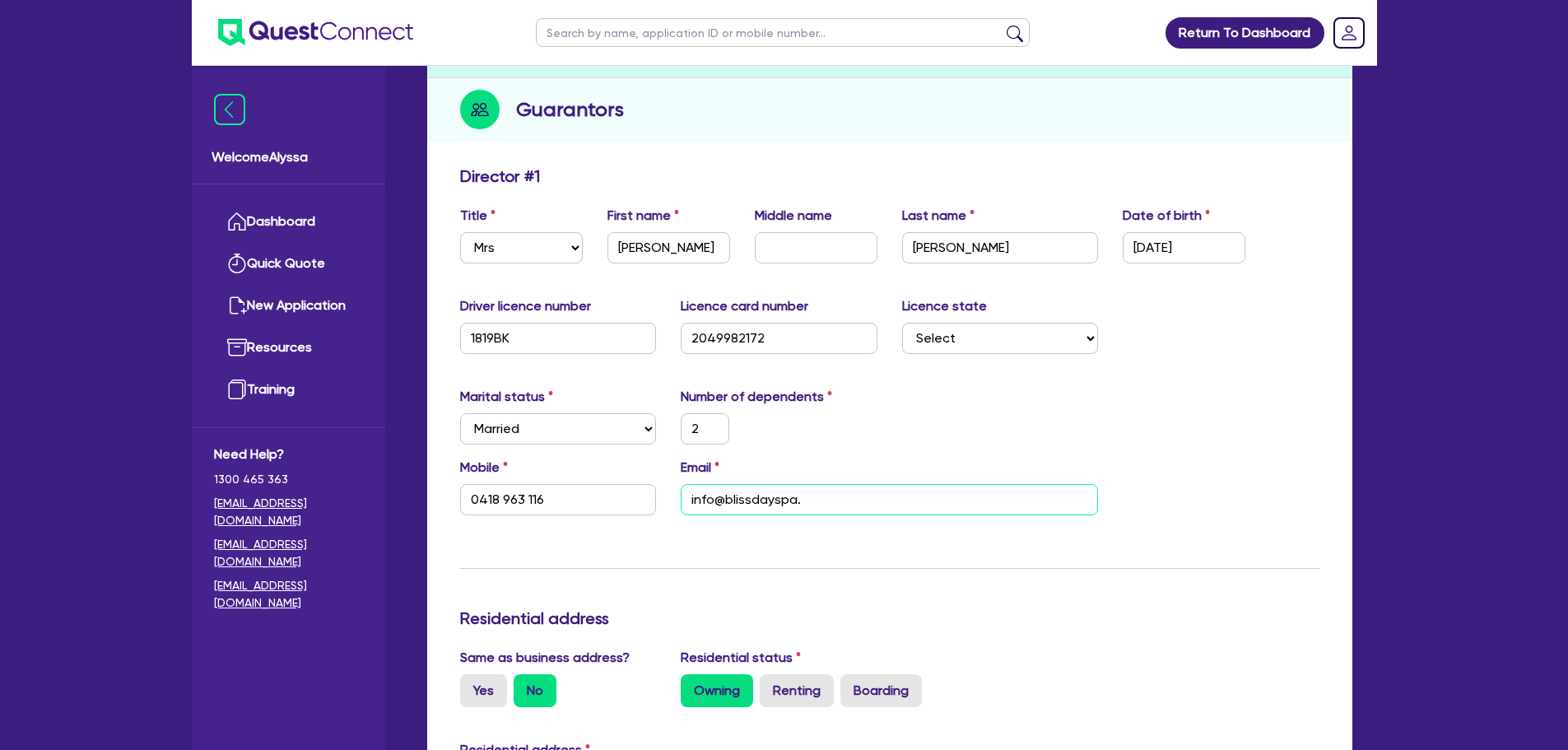
type input "2,200,000"
type input "825,000"
type input "555,000"
type input "3,400"
type input "2"
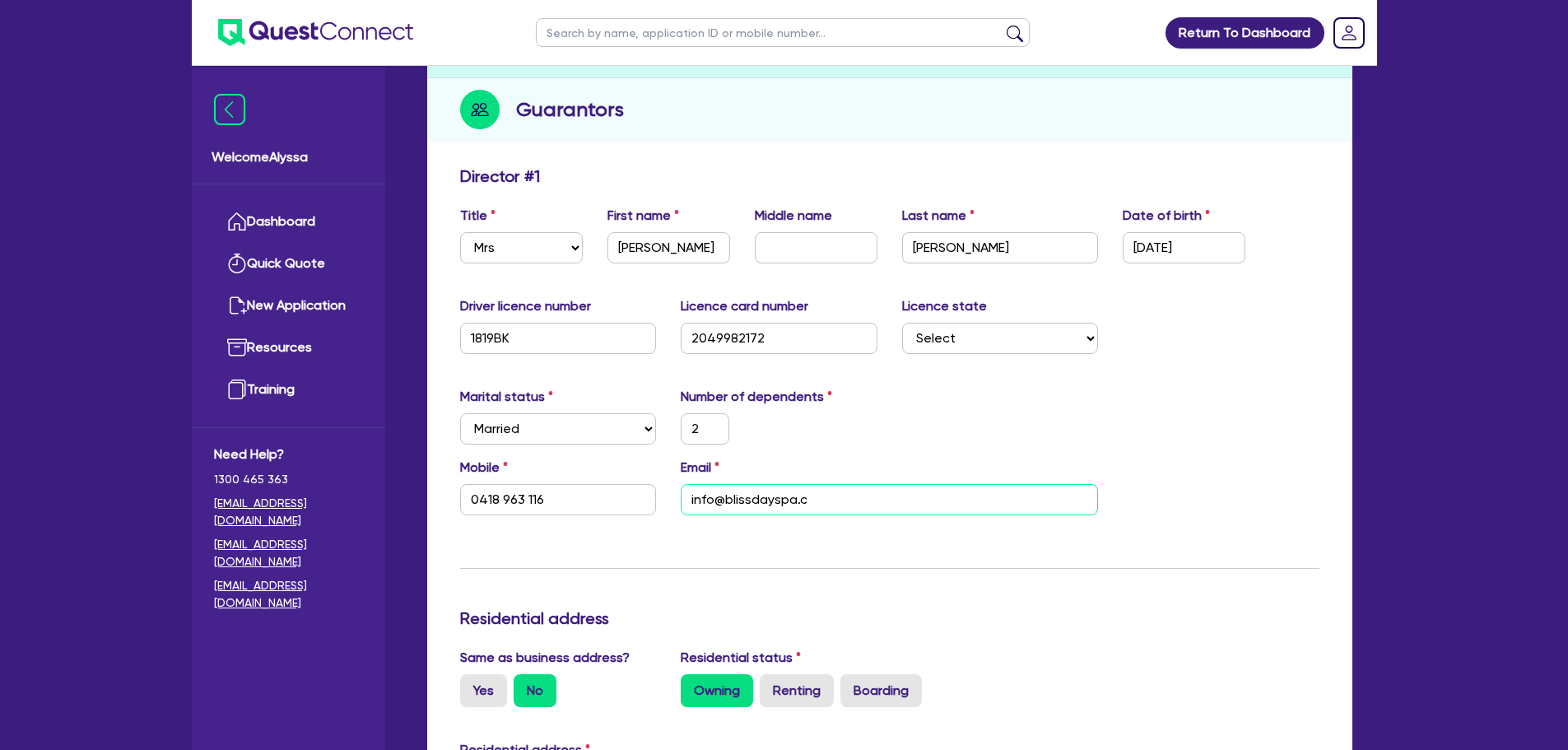
type input "0418 963 116"
type input "[EMAIL_ADDRESS][DOMAIN_NAME]"
type input "2,200,000"
type input "825,000"
type input "555,000"
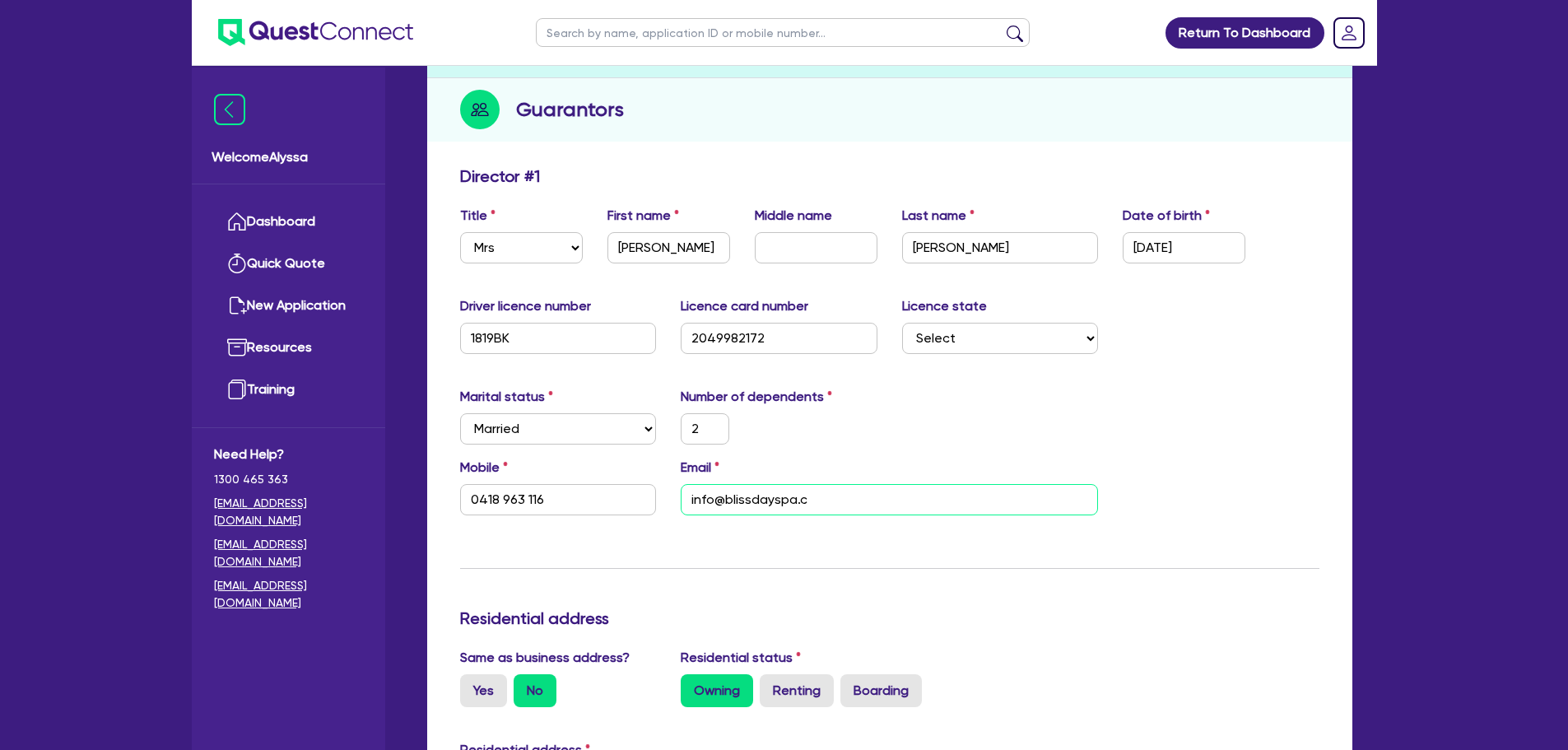
type input "3,400"
type input "2"
type input "0418 963 116"
type input "[EMAIL_ADDRESS][DOMAIN_NAME]"
type input "2,200,000"
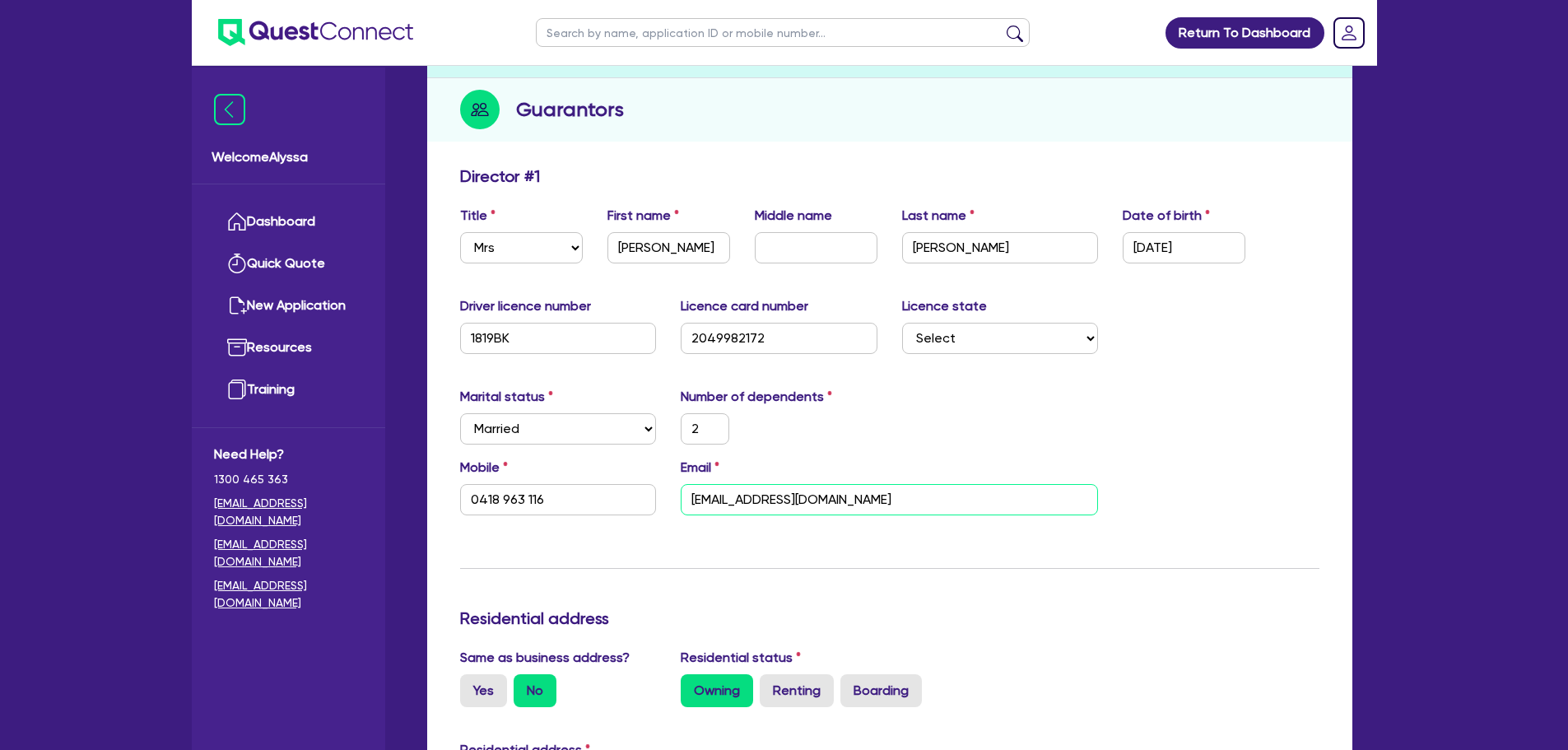
type input "825,000"
type input "555,000"
type input "3,400"
type input "2"
type input "0418 963 116"
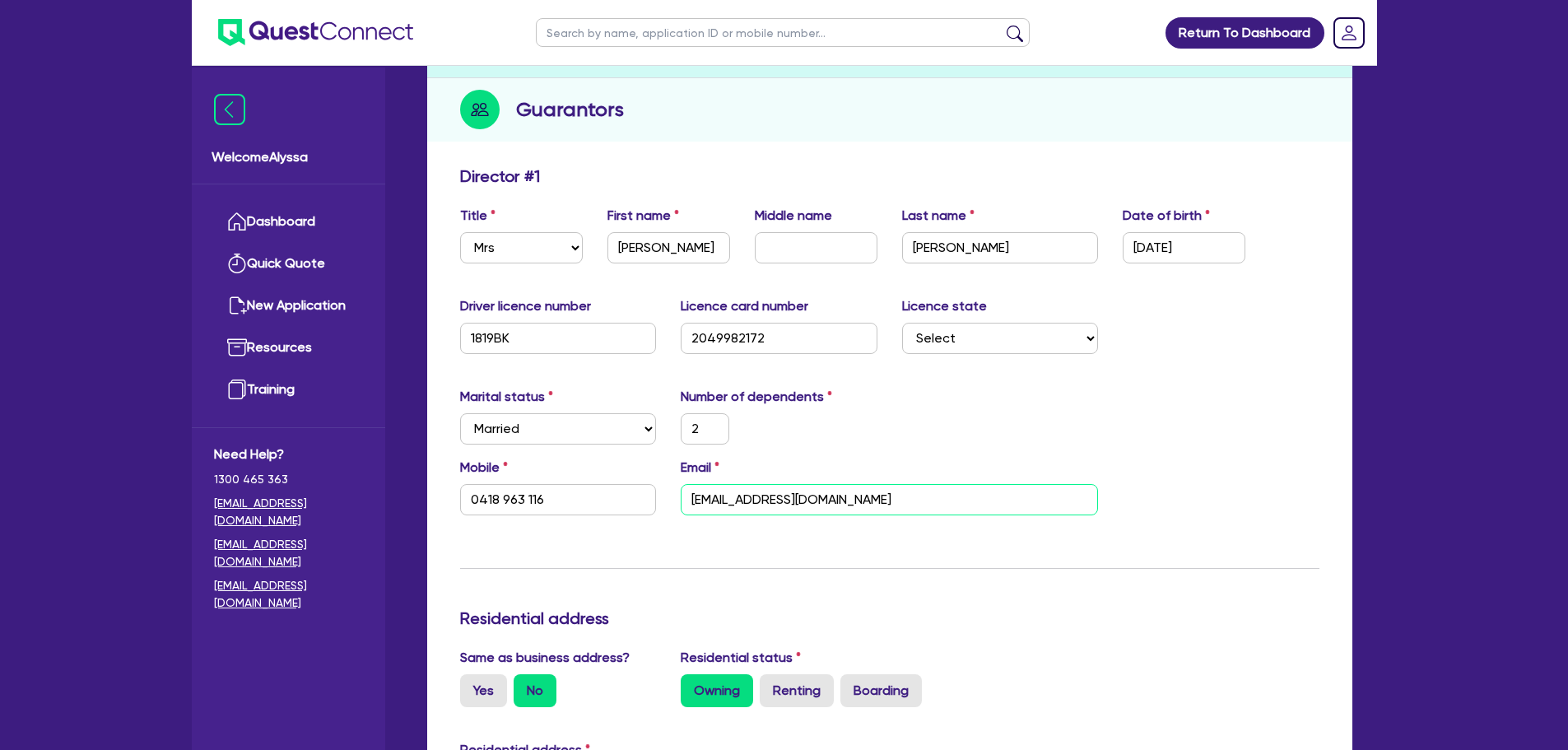
type input "[EMAIL_ADDRESS][DOMAIN_NAME]."
type input "2,200,000"
type input "825,000"
type input "555,000"
type input "3,400"
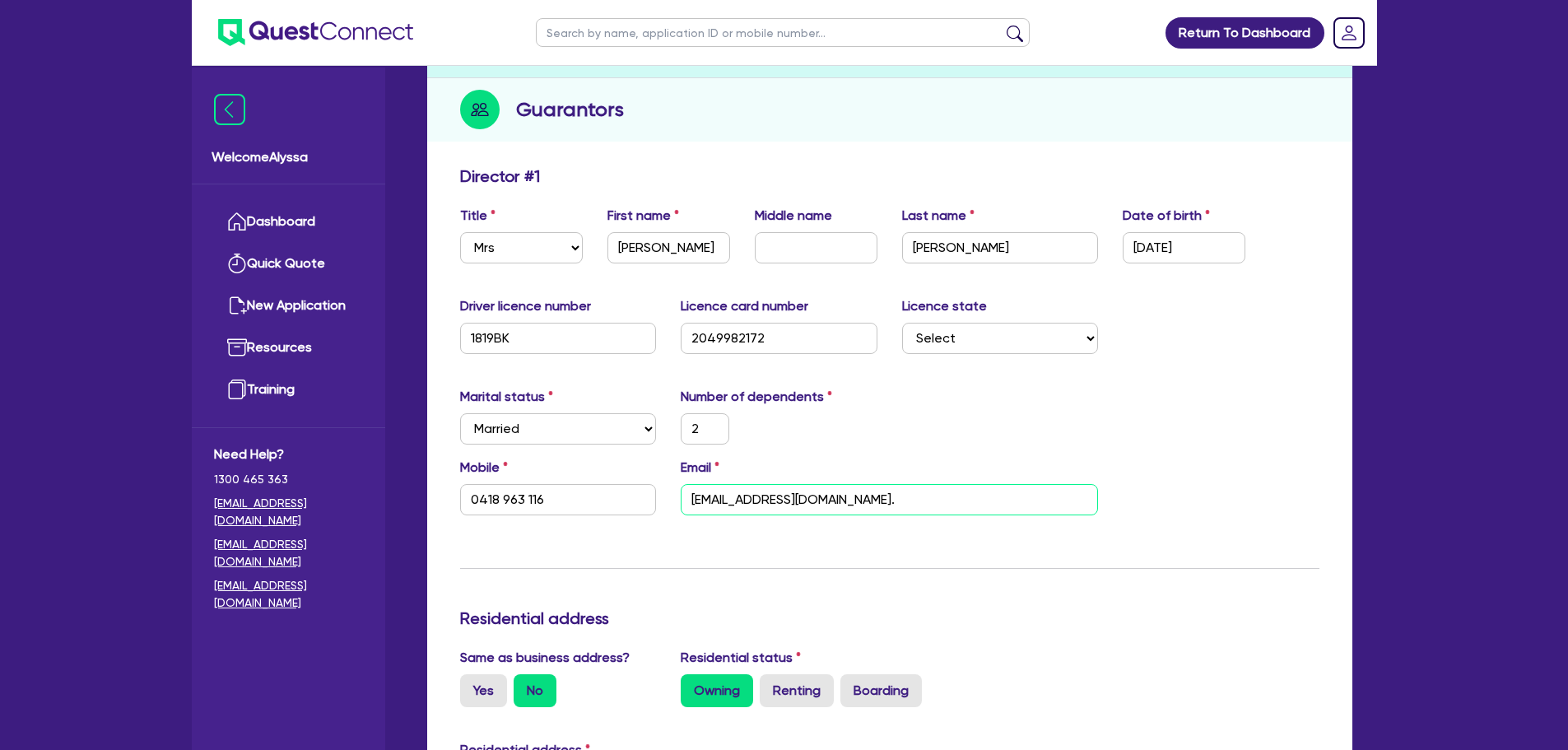
type input "2"
type input "0418 963 116"
type input "info@blissdayspa.com.a"
type input "2,200,000"
type input "825,000"
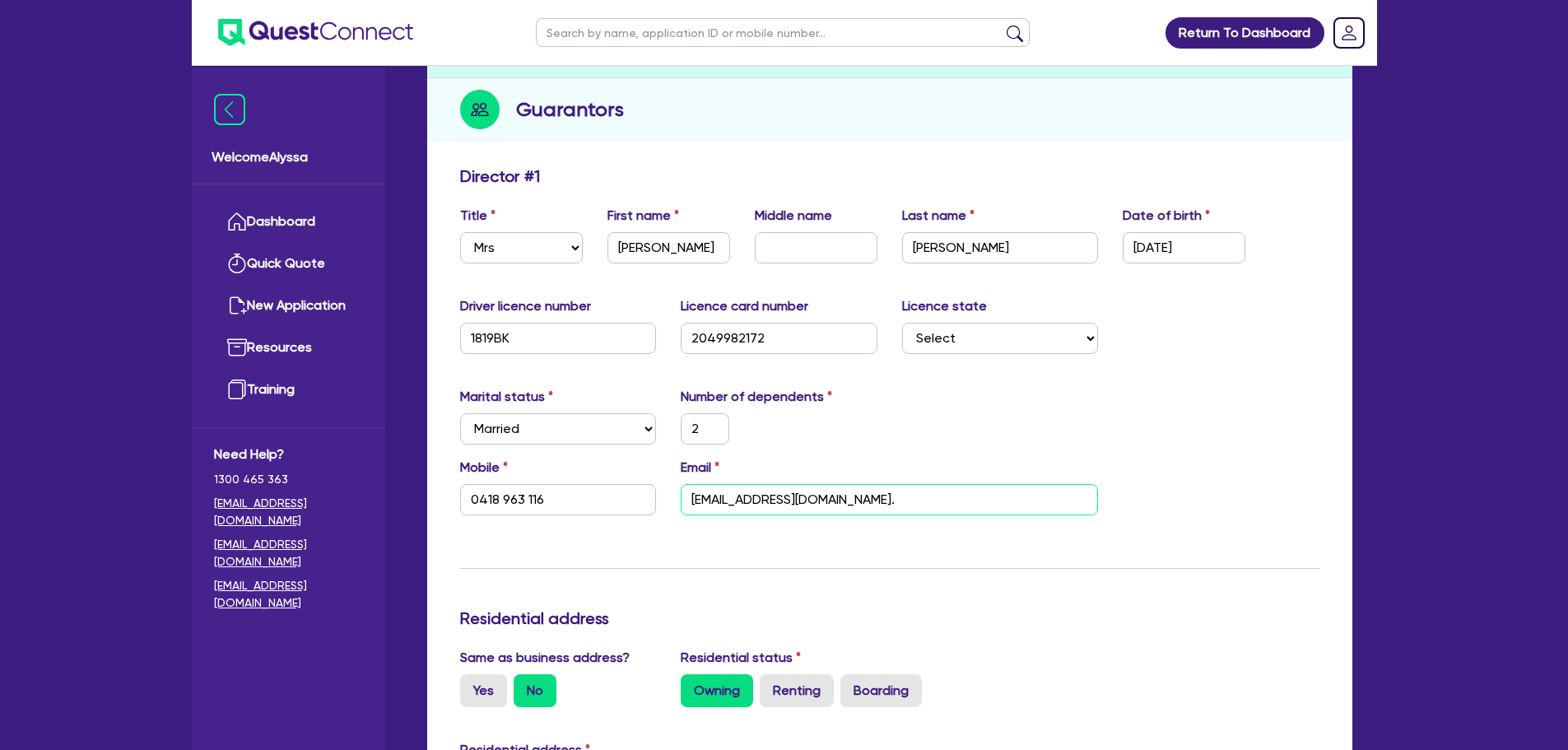
type input "555,000"
type input "3,400"
type input "2"
type input "0418 963 116"
type input "[EMAIL_ADDRESS][DOMAIN_NAME]"
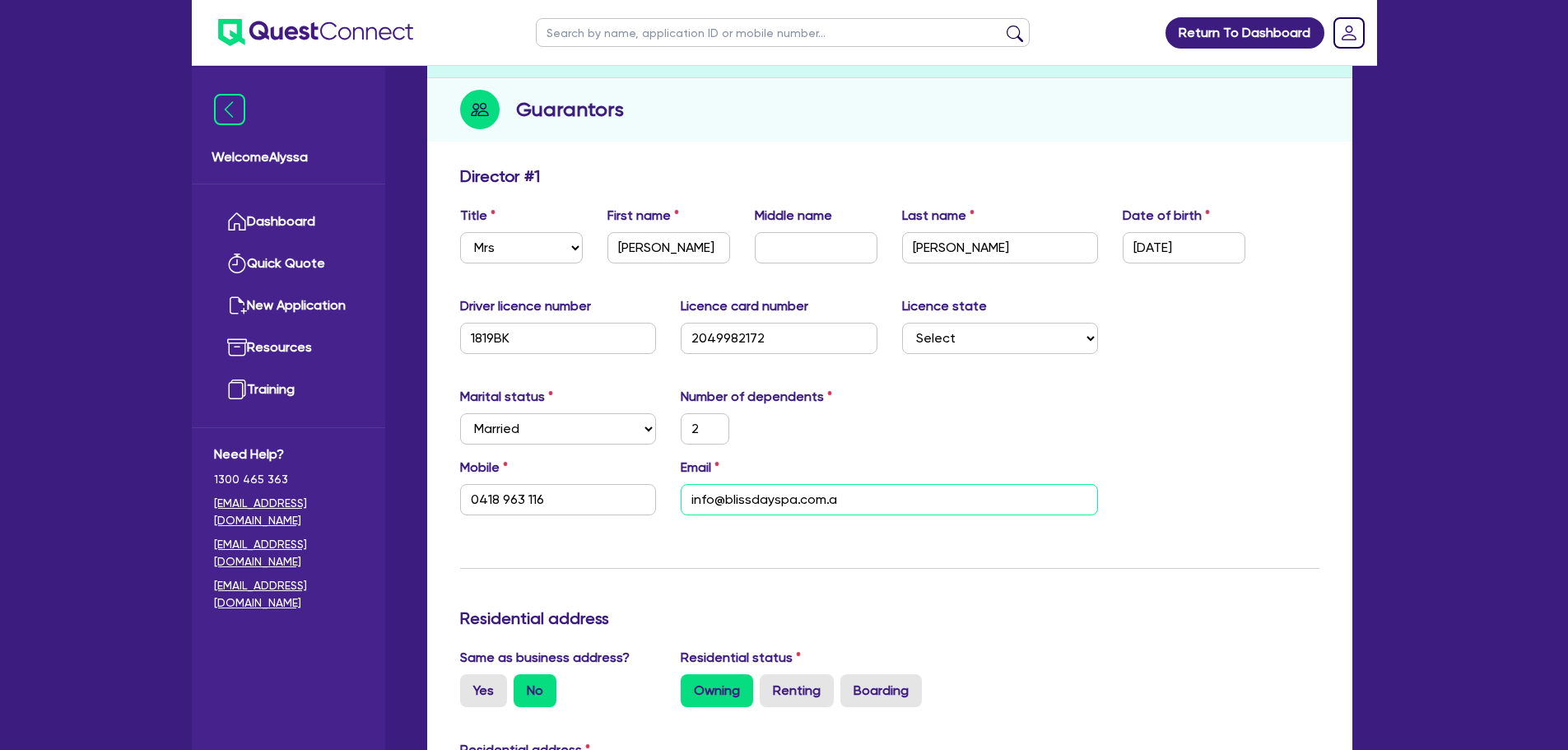
type input "2,200,000"
type input "825,000"
type input "555,000"
type input "3,400"
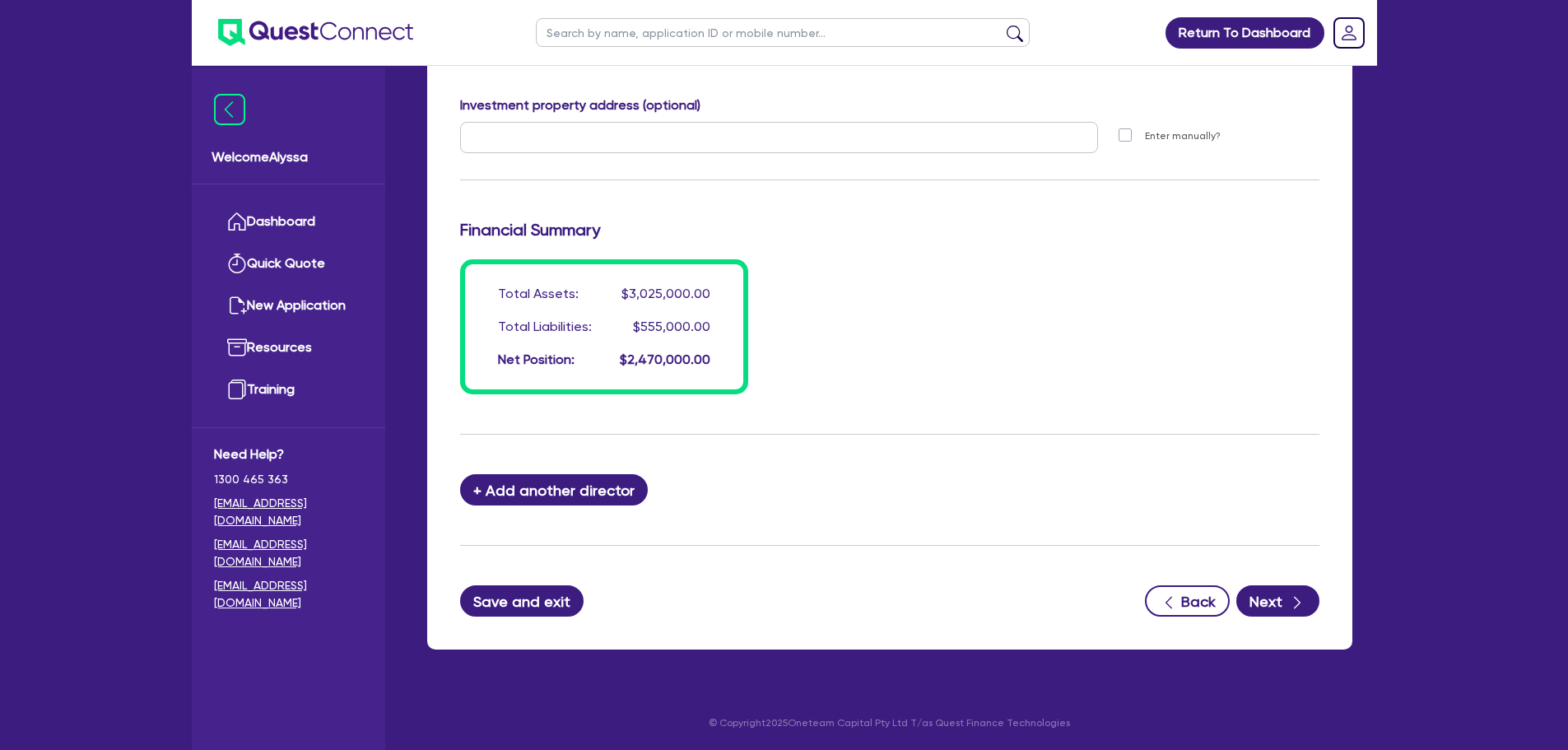
type input "[EMAIL_ADDRESS][DOMAIN_NAME]"
click at [492, 595] on button "Save and exit" at bounding box center [522, 601] width 124 height 31
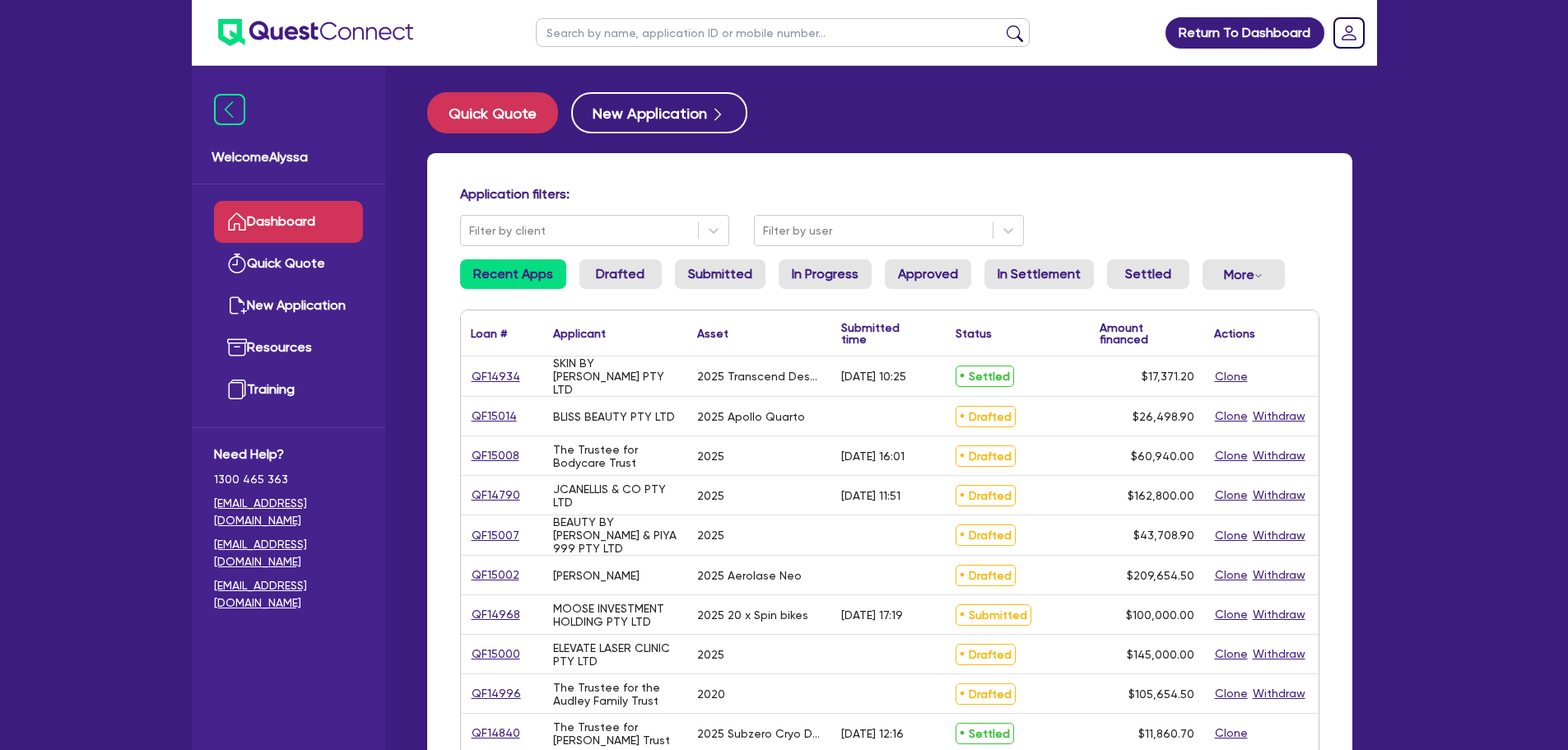
click at [485, 466] on div "QF15008" at bounding box center [502, 455] width 83 height 38
click at [483, 459] on link "QF15008" at bounding box center [495, 455] width 49 height 19
select select "TERTIARY_ASSETS"
select select "BEAUTY_EQUIPMENT"
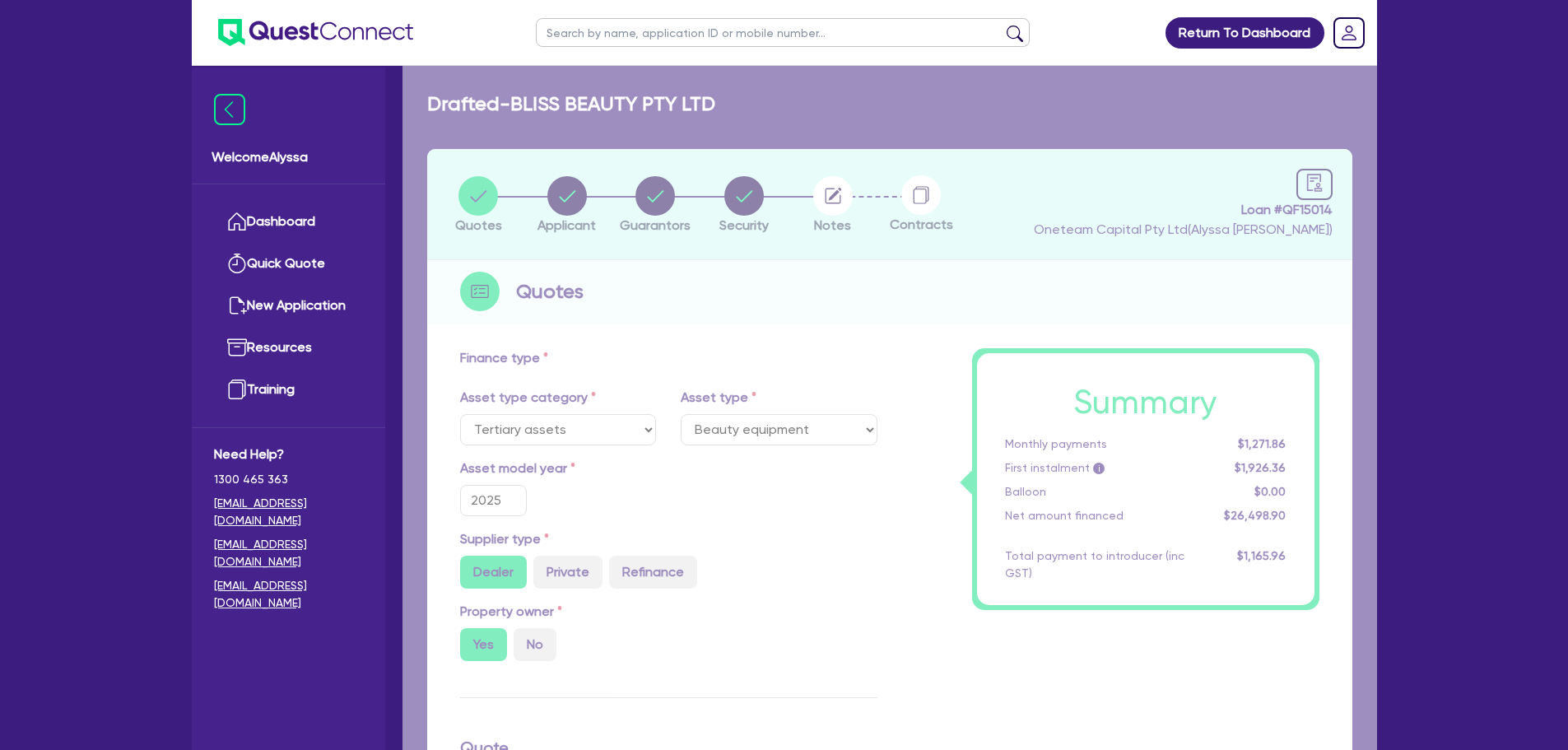
type input "60,940"
type input "5"
type input "3,047"
radio input "false"
radio input "true"
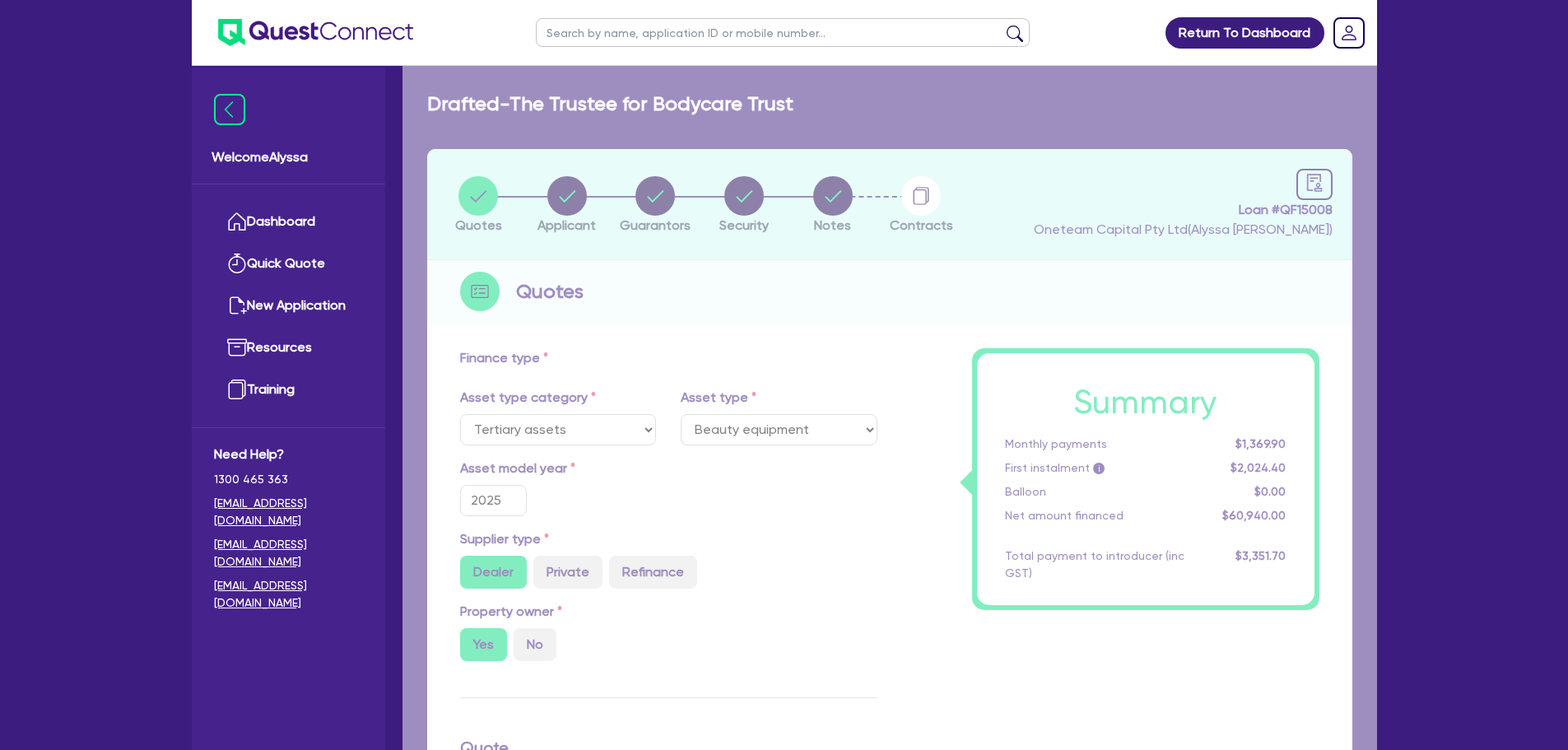
click at [811, 200] on div "Loading application..." at bounding box center [889, 747] width 974 height 1362
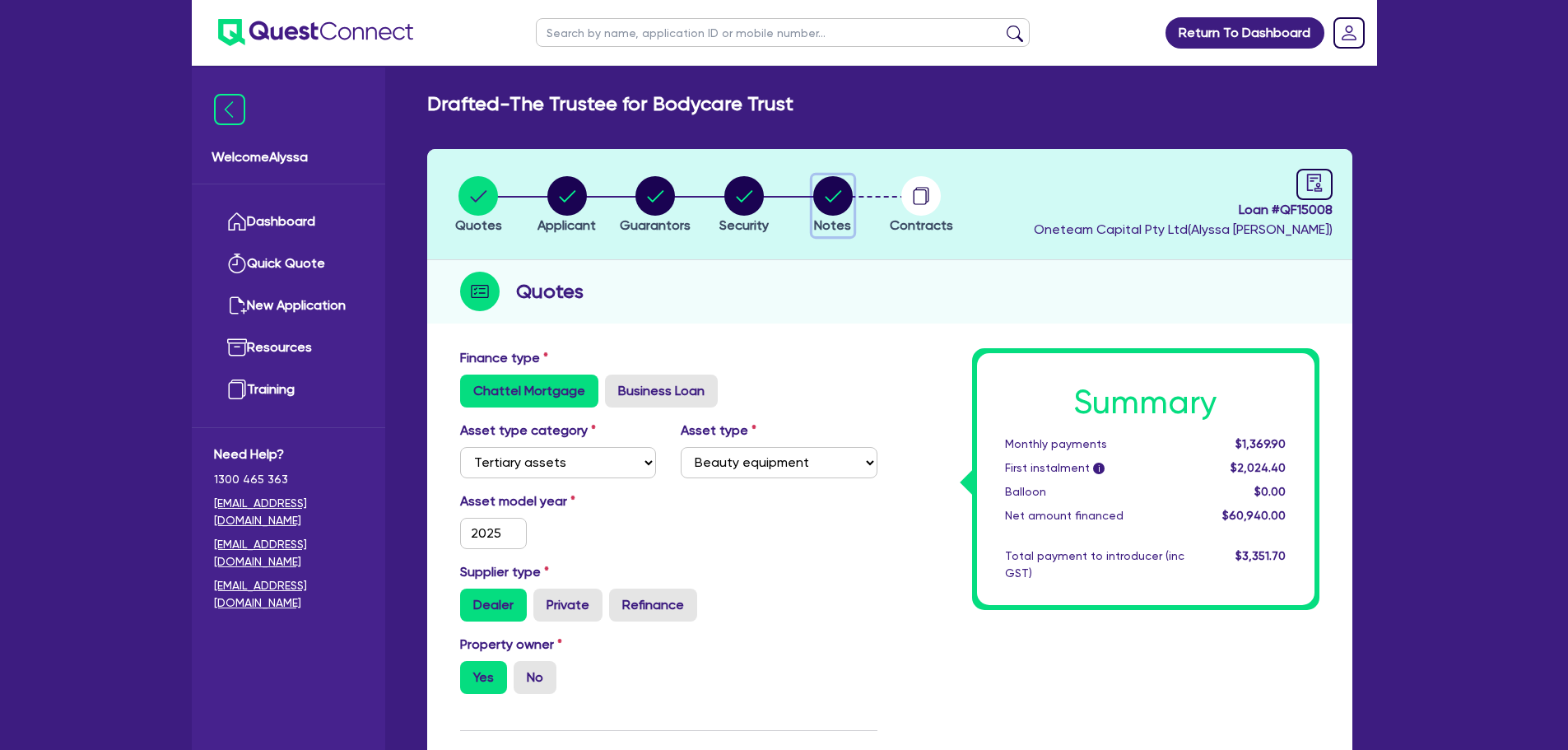
click at [824, 201] on circle "button" at bounding box center [833, 196] width 39 height 39
select select "Other"
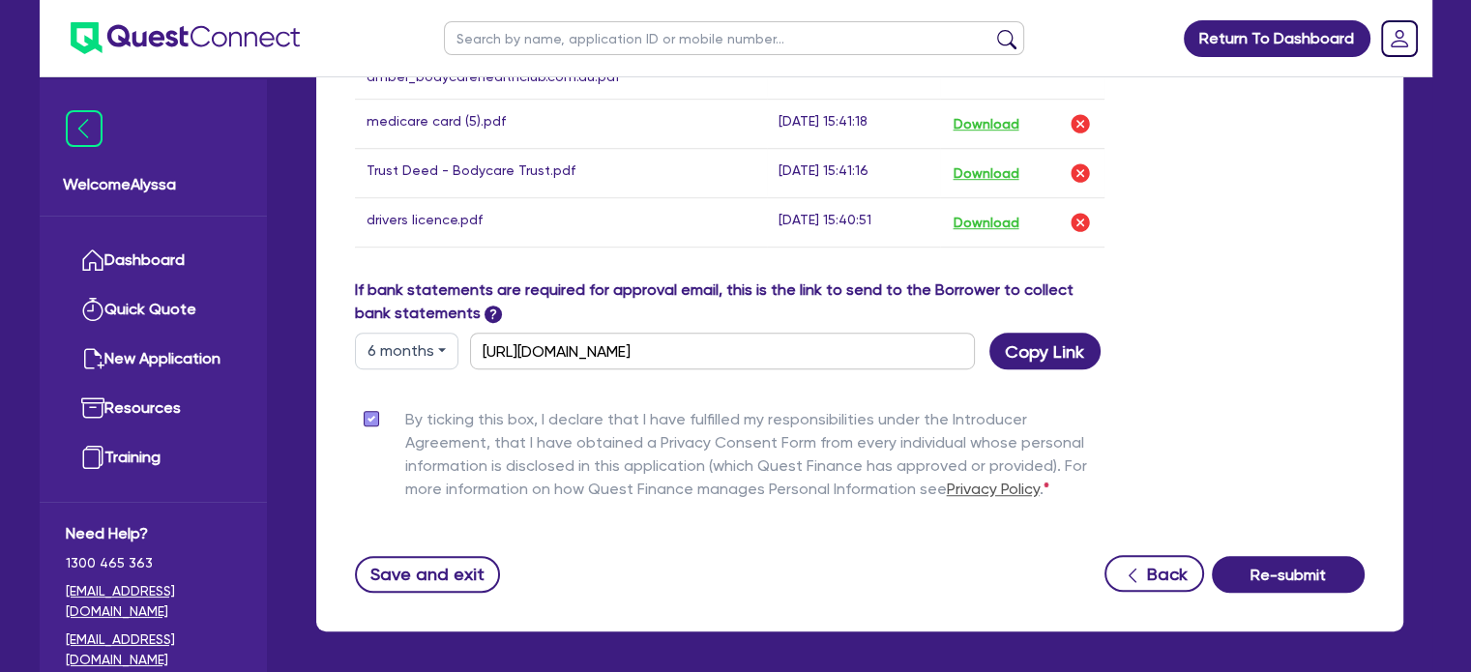
scroll to position [1289, 0]
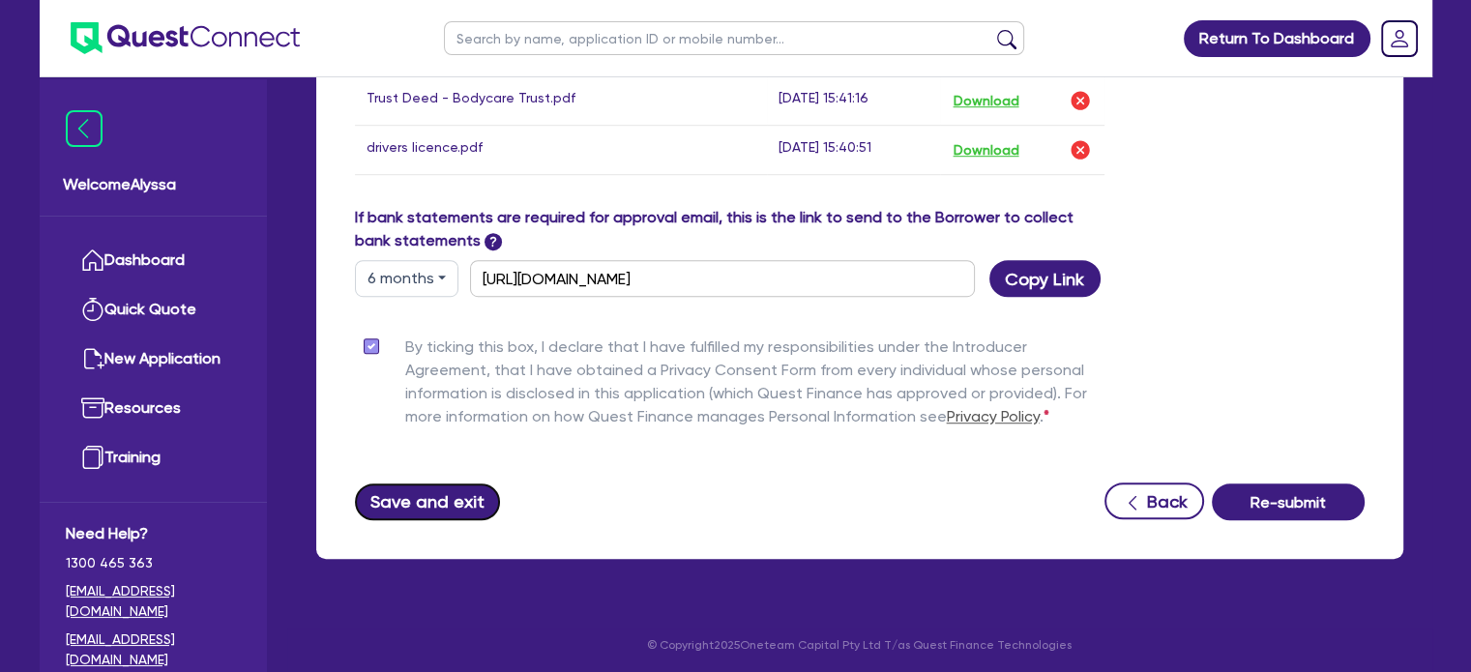
click at [411, 496] on button "Save and exit" at bounding box center [428, 502] width 146 height 37
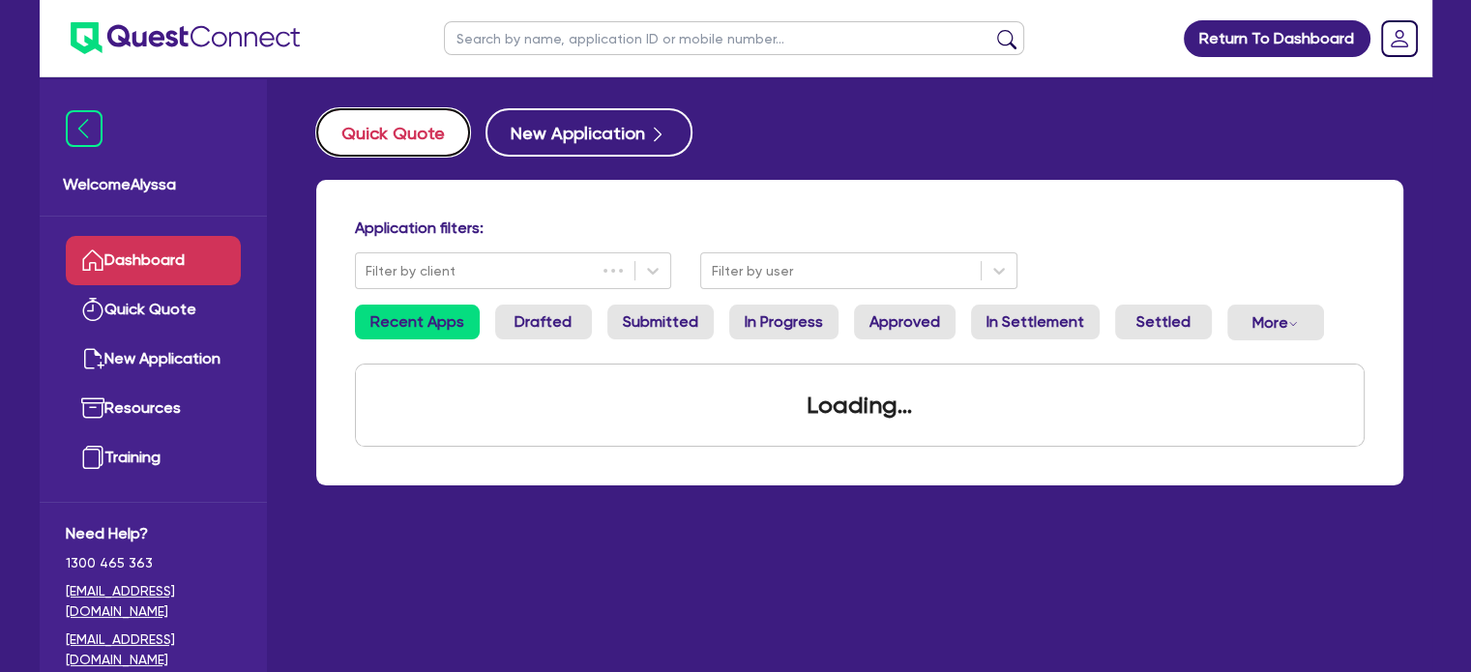
click at [418, 134] on button "Quick Quote" at bounding box center [393, 132] width 154 height 48
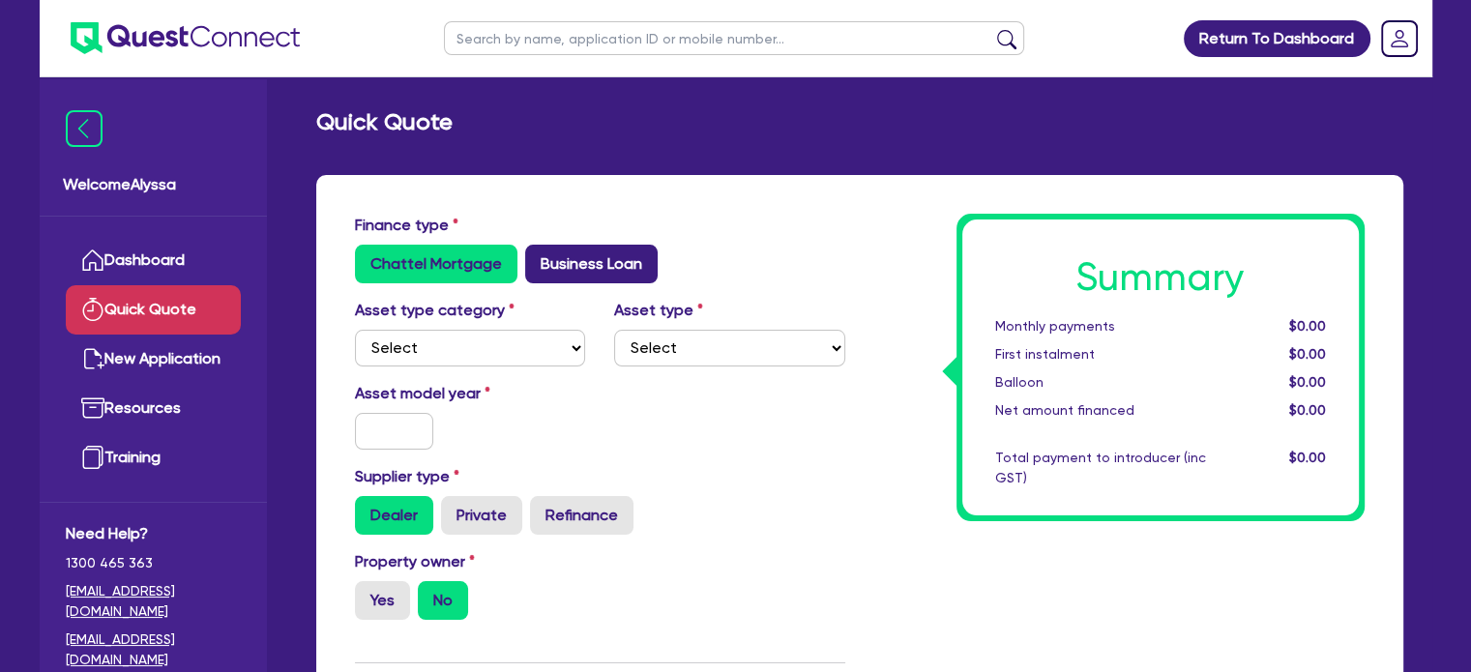
click at [597, 259] on label "Business Loan" at bounding box center [591, 264] width 133 height 39
click at [538, 257] on input "Business Loan" at bounding box center [531, 251] width 13 height 13
radio input "true"
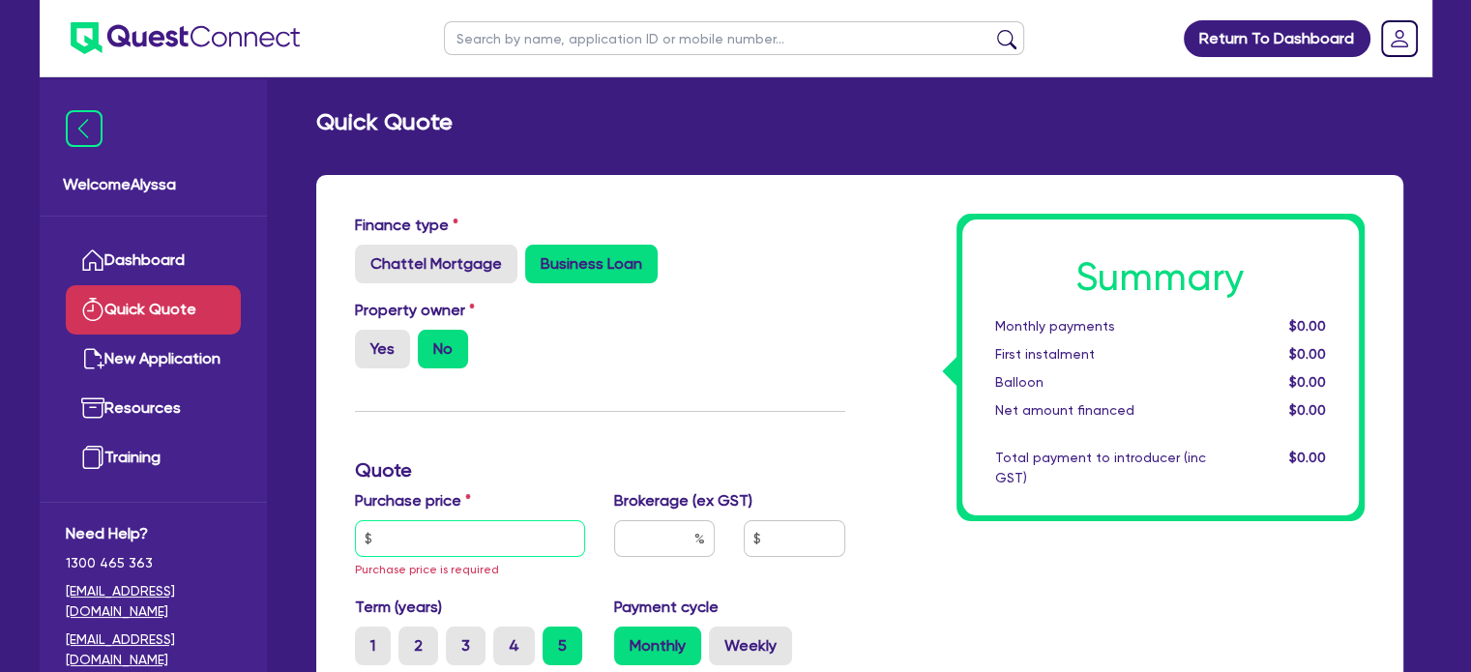
click at [440, 536] on input "text" at bounding box center [470, 538] width 231 height 37
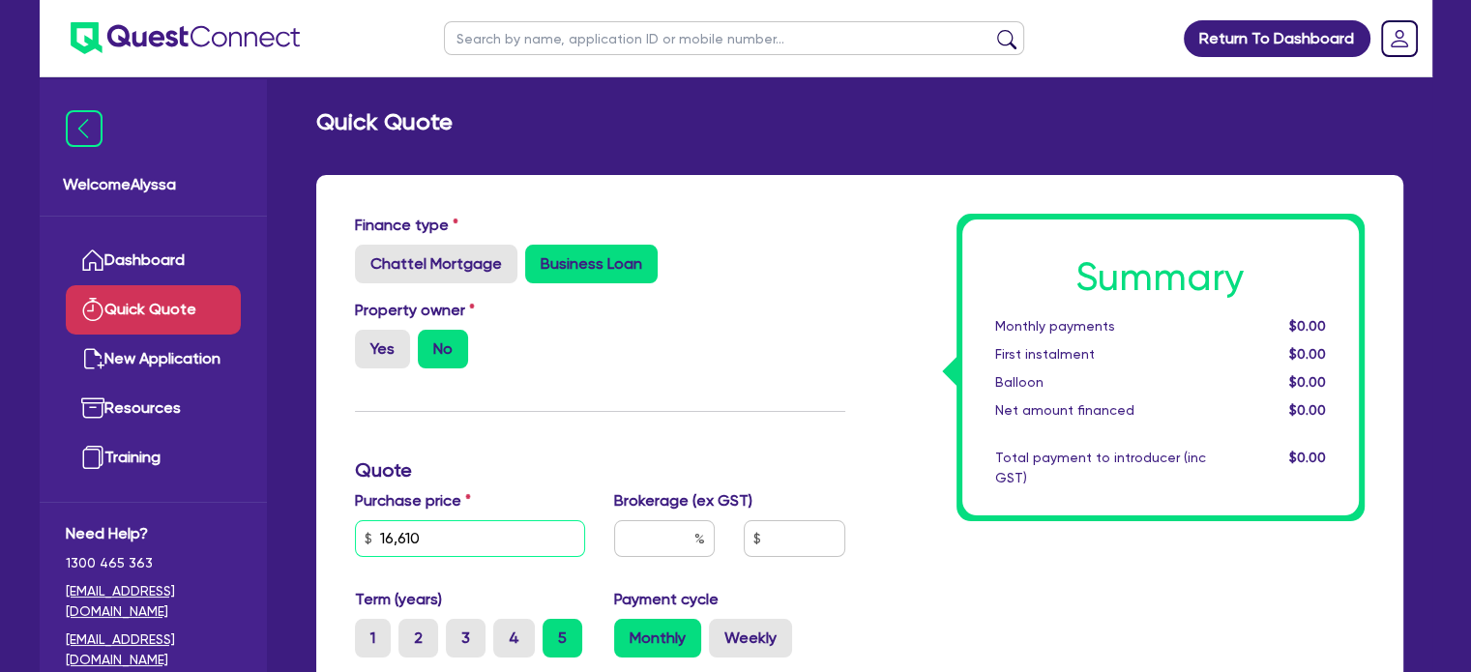
type input "16,610"
click at [644, 552] on input "text" at bounding box center [664, 538] width 101 height 37
type input "5"
click at [721, 400] on div "Finance type Chattel Mortgage Business Loan Asset type category Select Cars and…" at bounding box center [600, 581] width 519 height 734
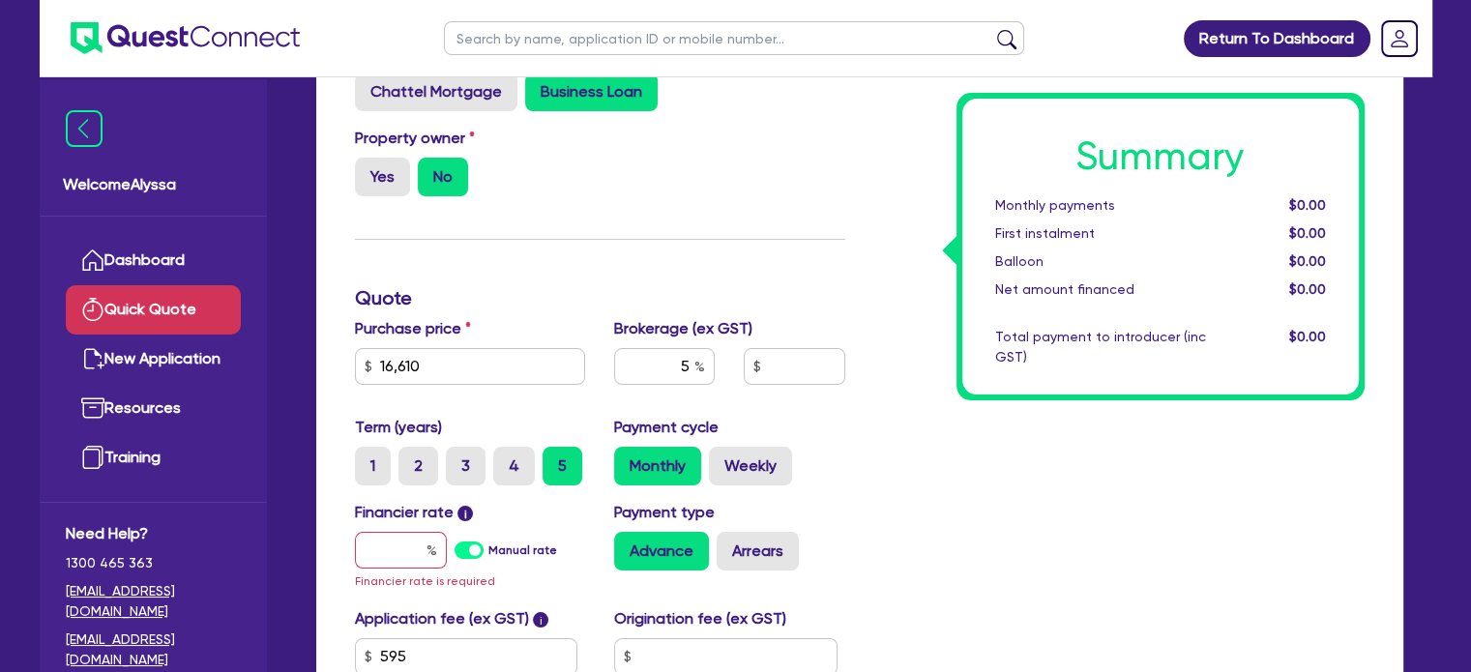
scroll to position [174, 0]
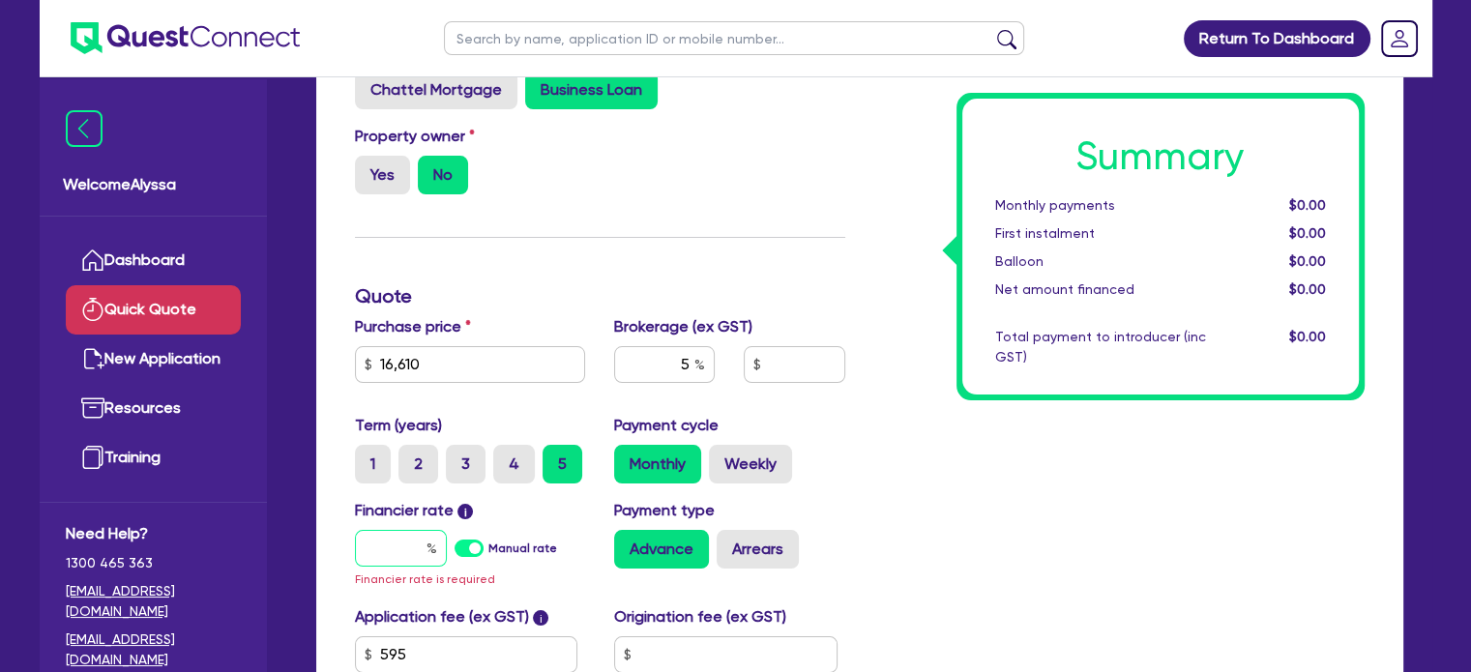
click at [400, 548] on input "text" at bounding box center [401, 548] width 92 height 37
type input "1"
type input "863.23"
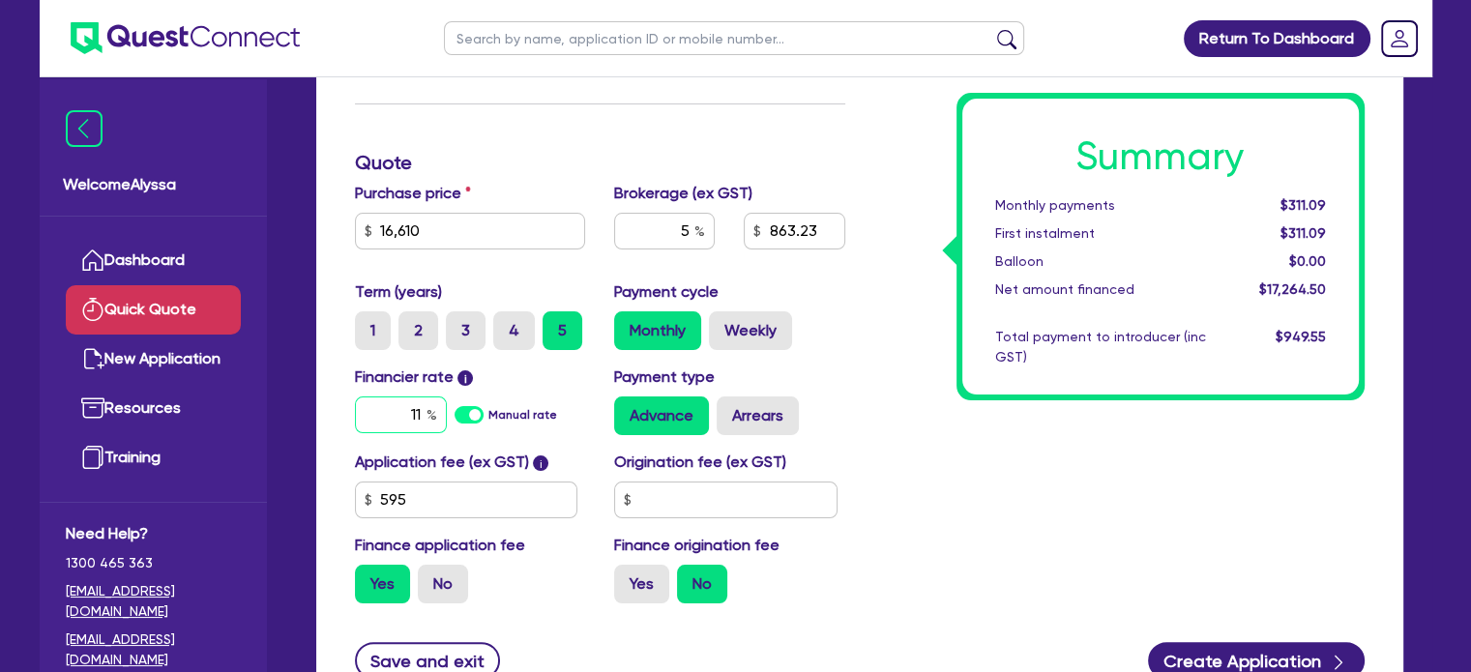
scroll to position [310, 0]
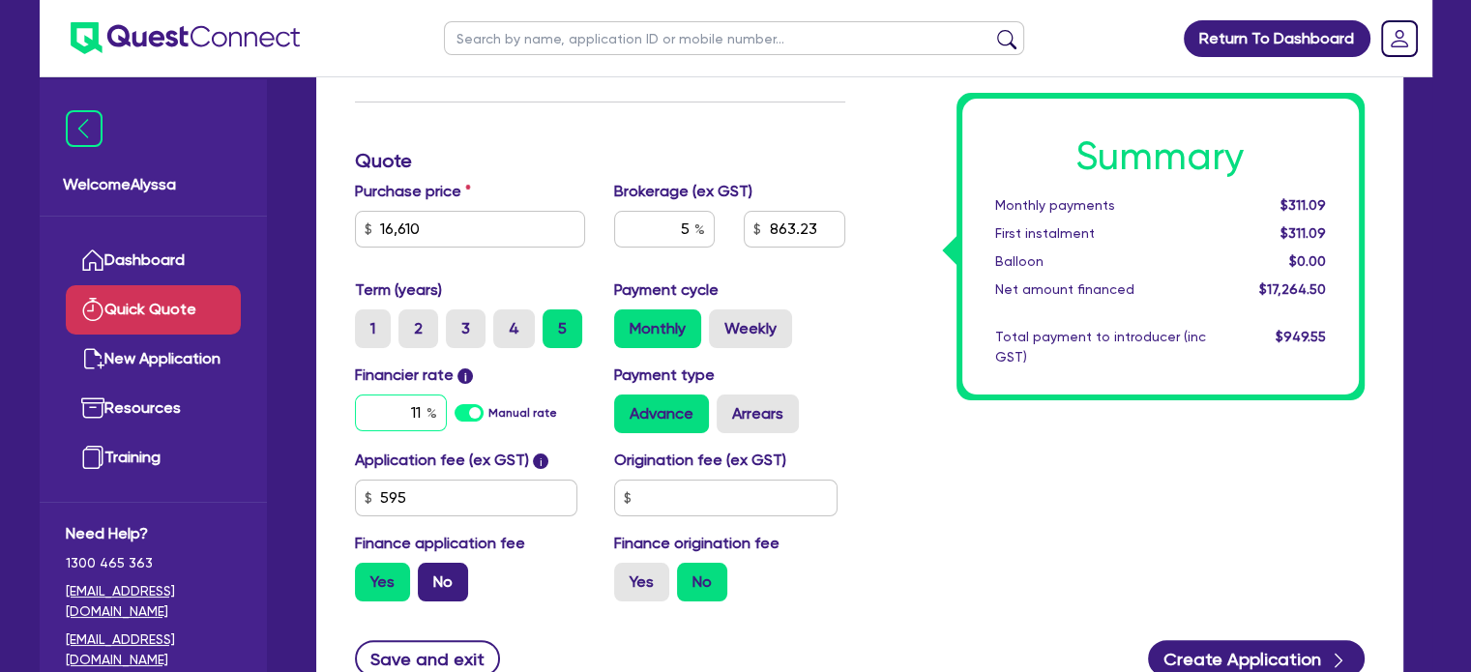
type input "11"
click at [437, 577] on label "No" at bounding box center [443, 582] width 50 height 39
click at [430, 576] on input "No" at bounding box center [424, 569] width 13 height 13
radio input "true"
click at [903, 483] on div "Summary Monthly payments $377.55 First instalment i $1,032.05 Balloon $0.00 Net…" at bounding box center [1119, 260] width 519 height 713
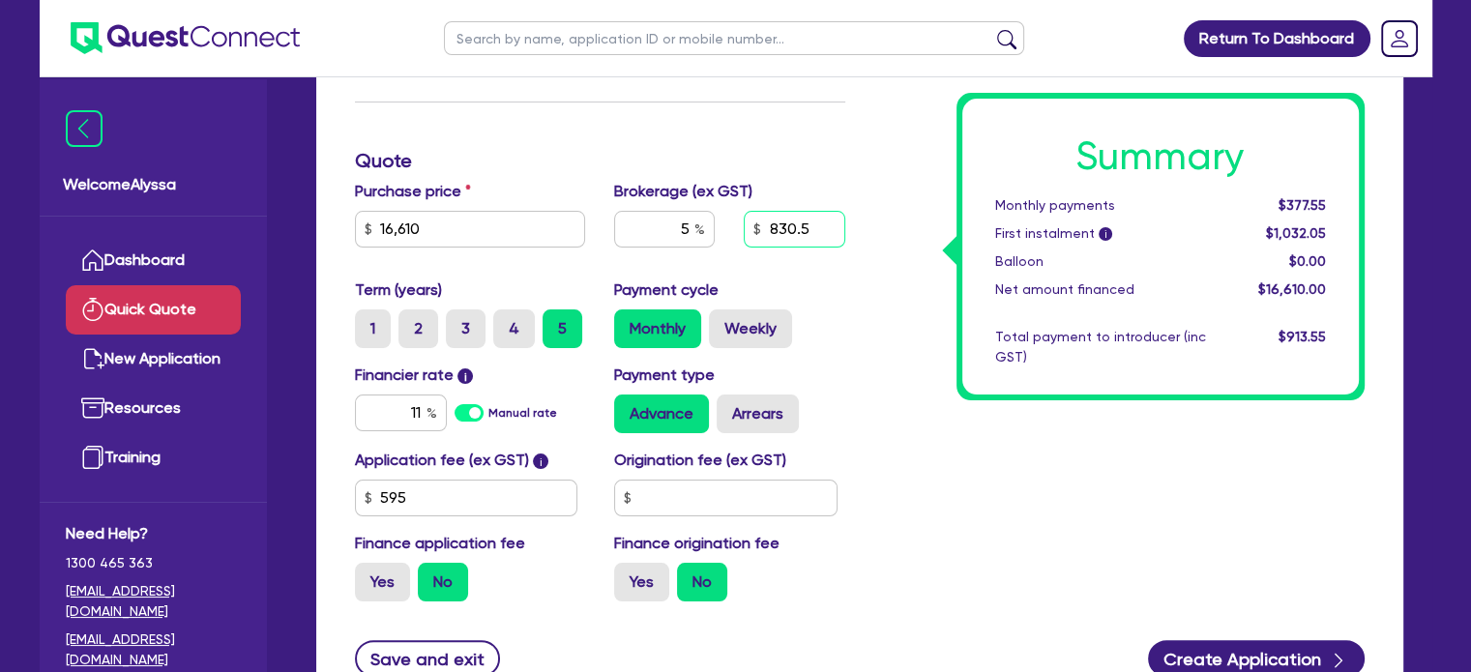
click at [800, 235] on input "830.5" at bounding box center [794, 229] width 101 height 37
type input "1,000"
type input "6.02"
type input "1,000"
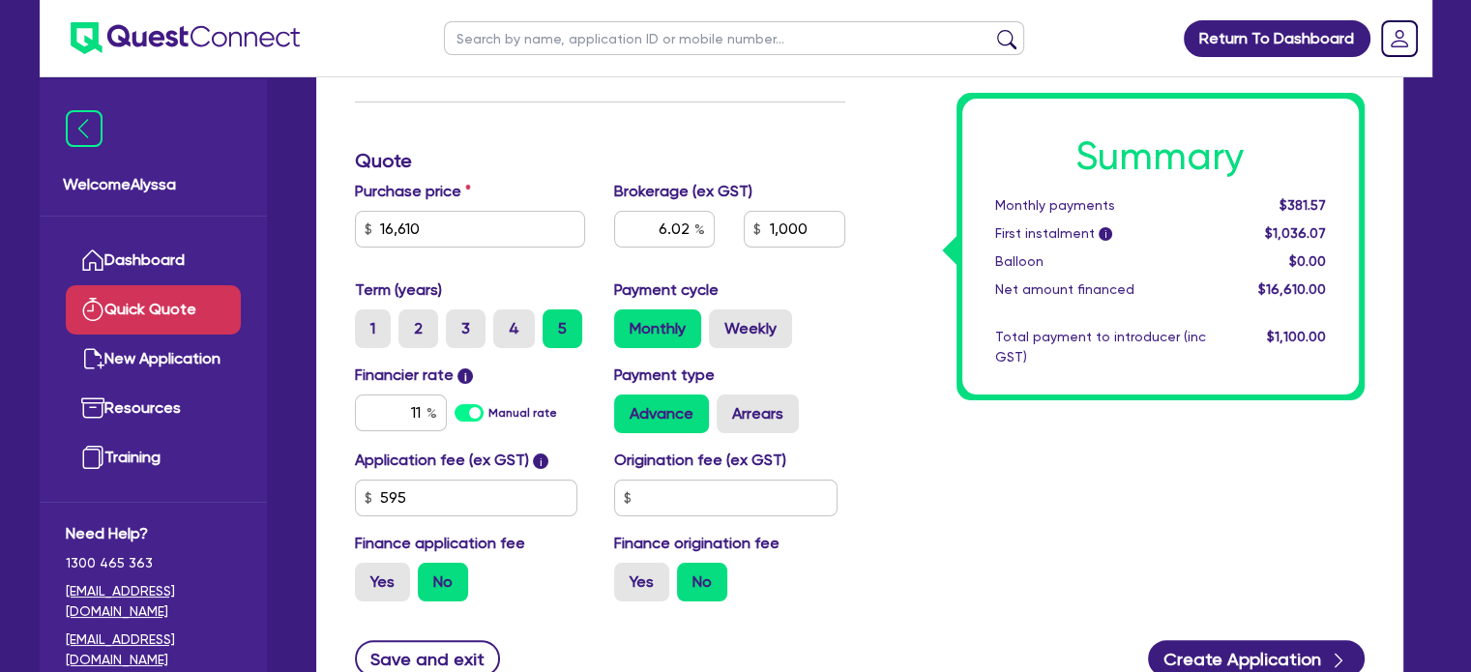
click at [860, 308] on div "Summary Monthly payments $381.57 First instalment i $1,036.07 Balloon $0.00 Net…" at bounding box center [1119, 260] width 519 height 713
click at [415, 327] on label "2" at bounding box center [419, 329] width 40 height 39
click at [411, 322] on input "2" at bounding box center [405, 316] width 13 height 13
radio input "true"
type input "6.02"
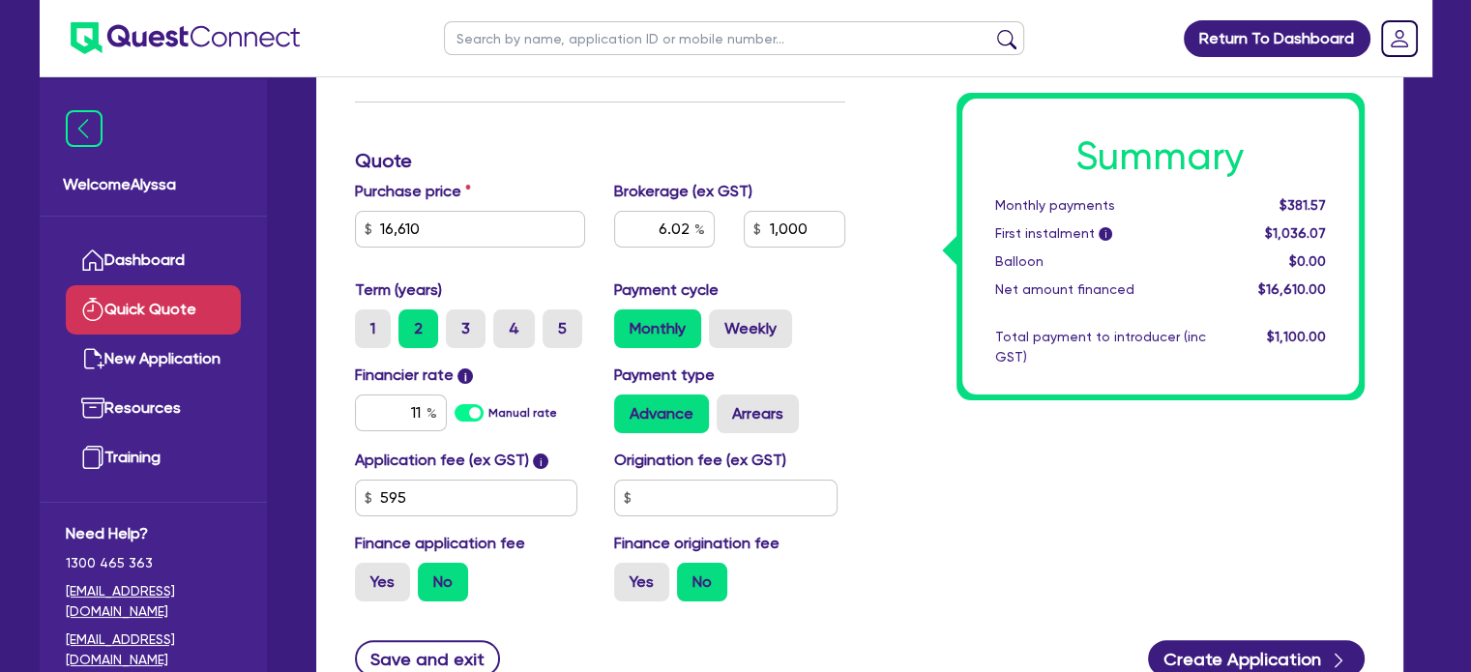
type input "1,000"
type input "6.02"
type input "1,000"
click at [468, 322] on label "3" at bounding box center [466, 329] width 40 height 39
click at [459, 322] on input "3" at bounding box center [452, 316] width 13 height 13
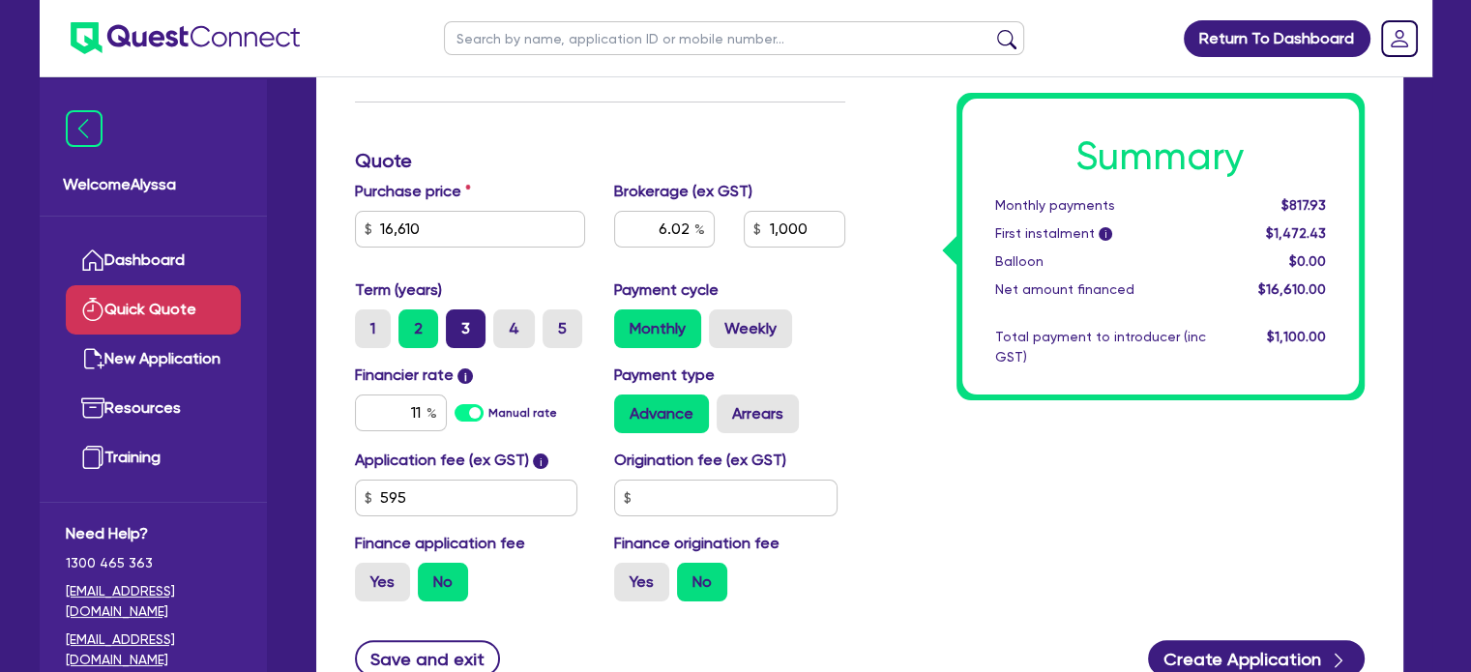
radio input "true"
type input "6.02"
type input "1,000"
type input "6.02"
type input "1,000"
